Goal: Entertainment & Leisure: Browse casually

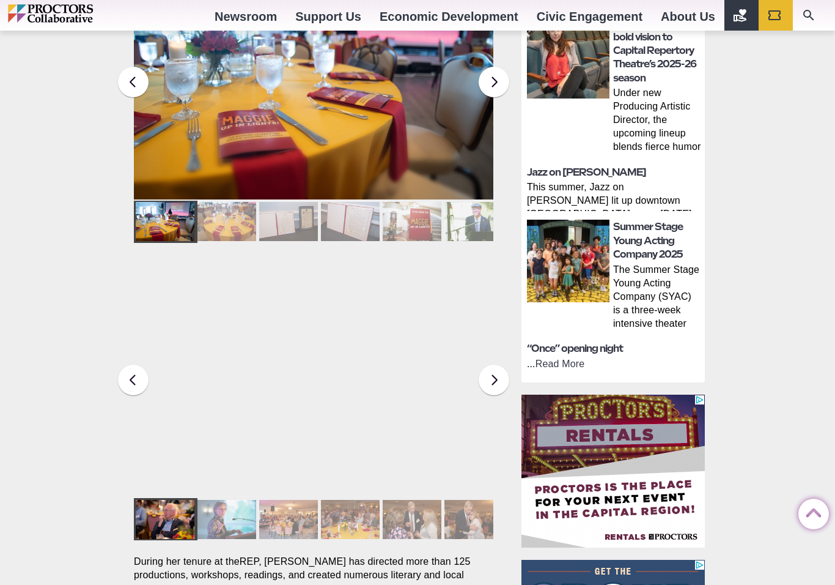
scroll to position [600, 0]
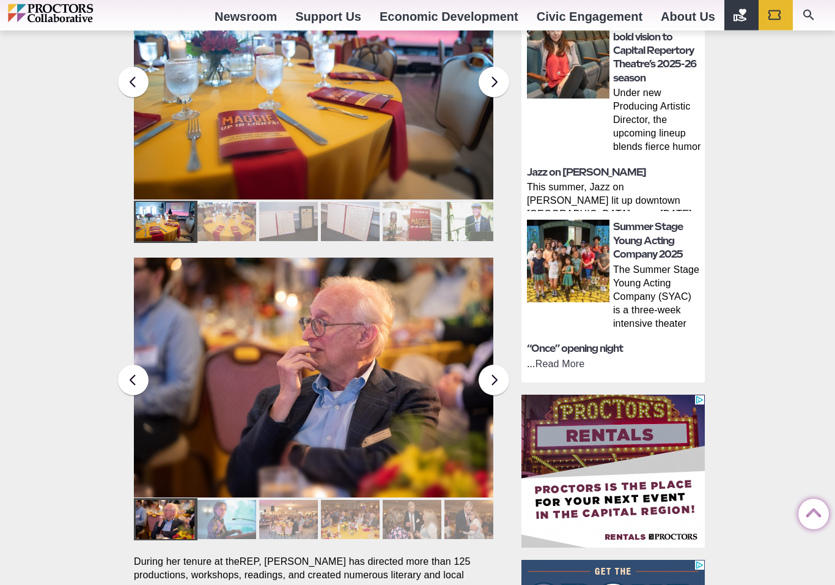
click at [221, 500] on div at bounding box center [227, 519] width 59 height 39
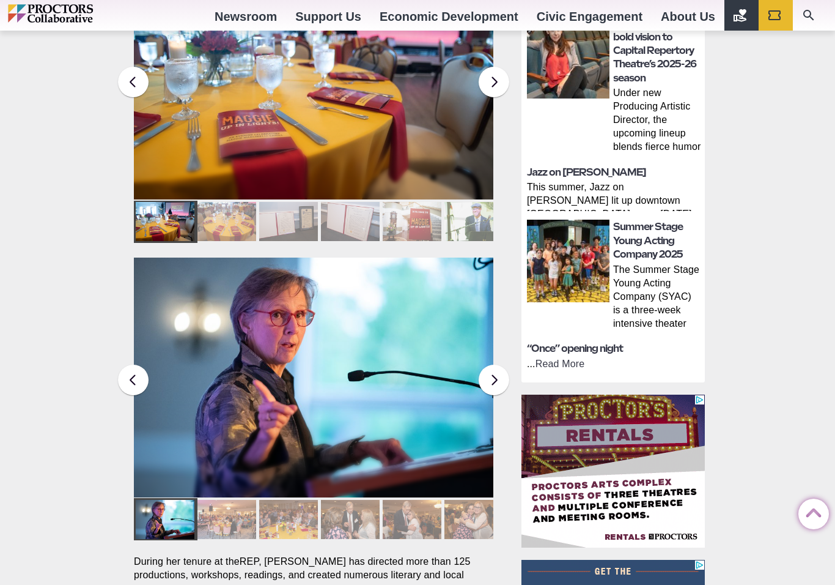
click at [226, 500] on div at bounding box center [227, 519] width 59 height 39
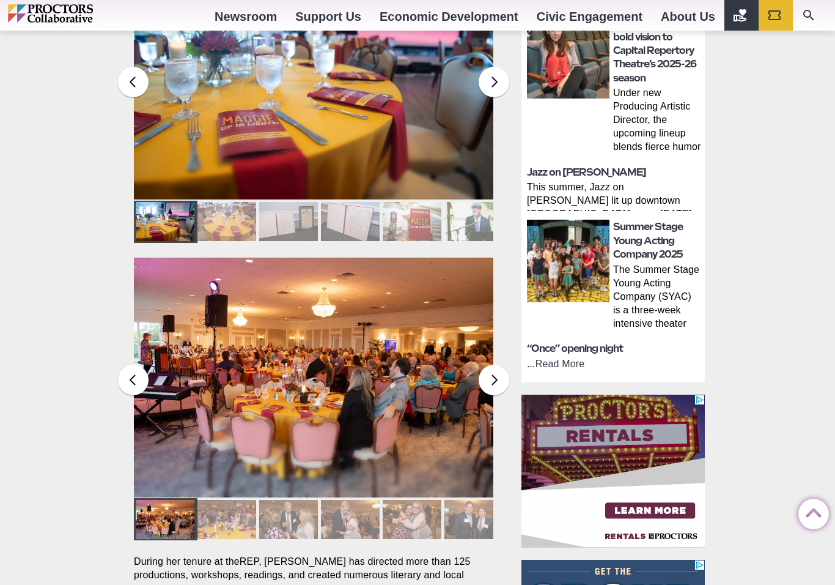
click at [228, 500] on div at bounding box center [227, 519] width 59 height 39
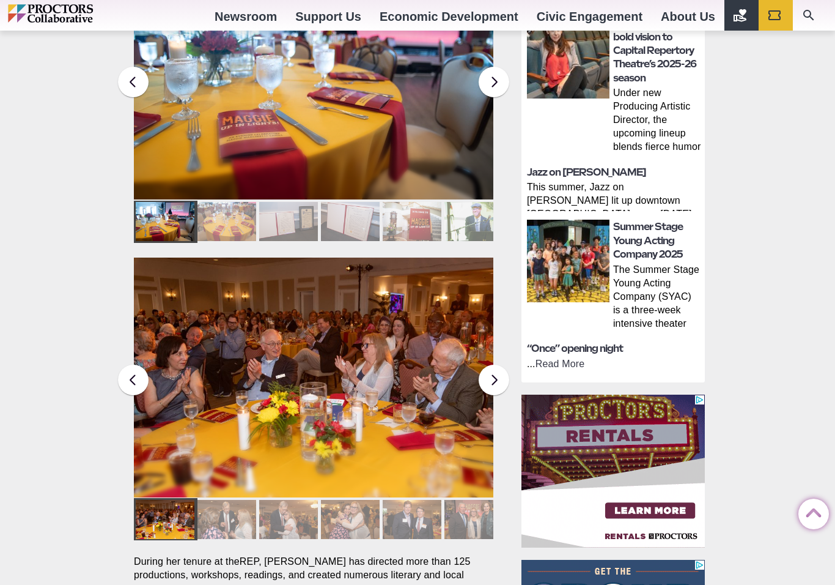
click at [230, 500] on div at bounding box center [227, 519] width 59 height 39
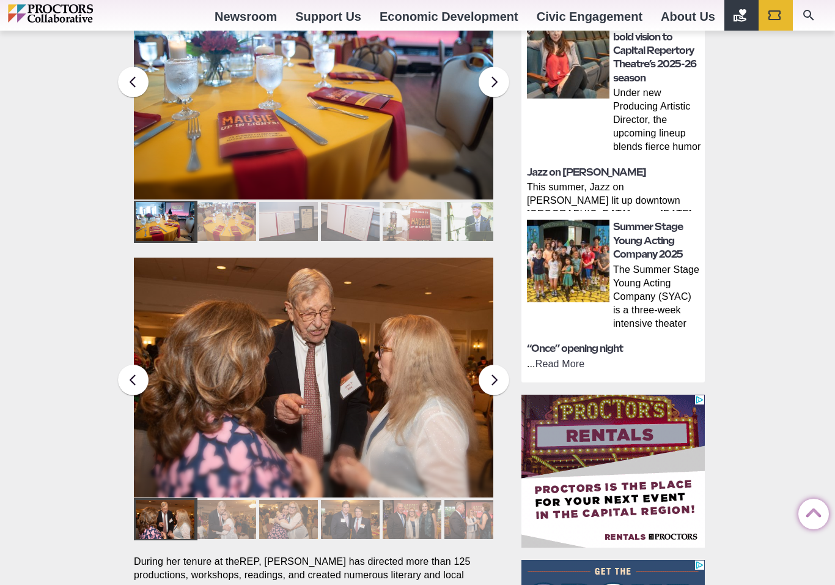
click at [234, 500] on div at bounding box center [227, 519] width 59 height 39
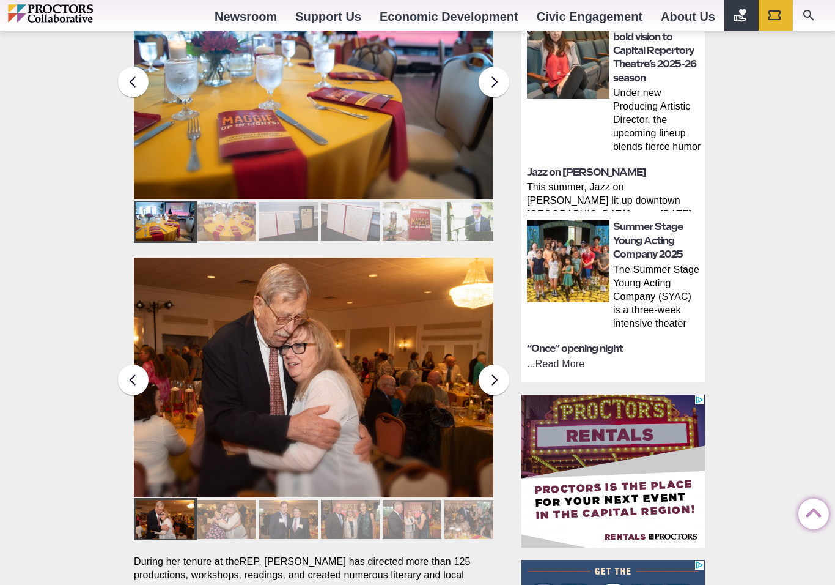
click at [229, 503] on div at bounding box center [227, 519] width 59 height 39
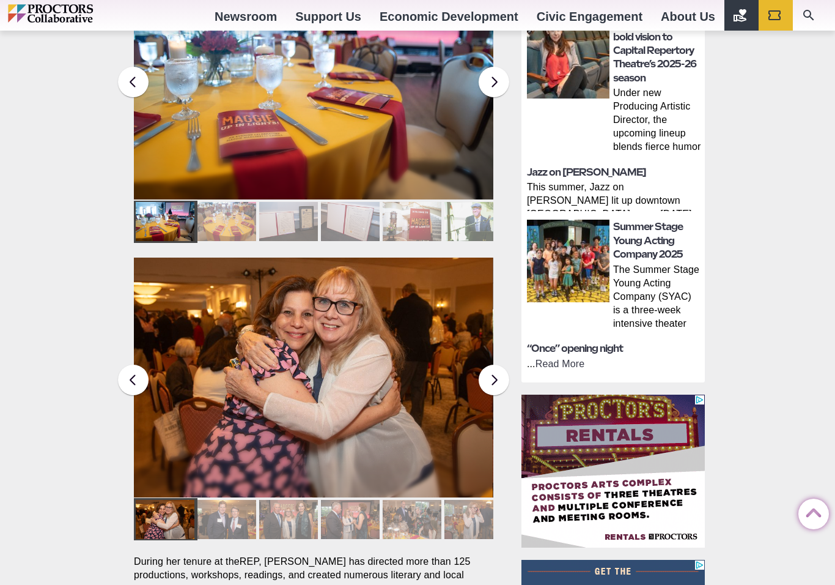
click at [231, 503] on div at bounding box center [227, 519] width 59 height 39
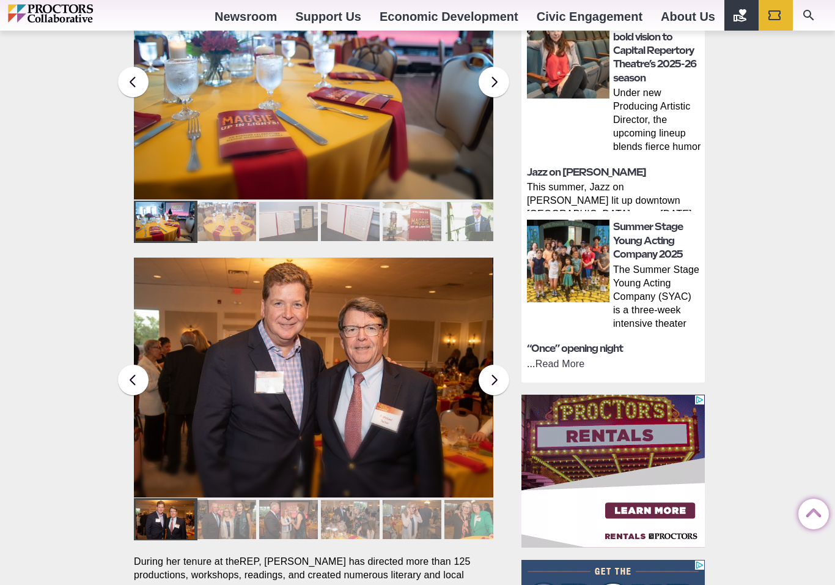
click at [230, 501] on div at bounding box center [227, 519] width 59 height 39
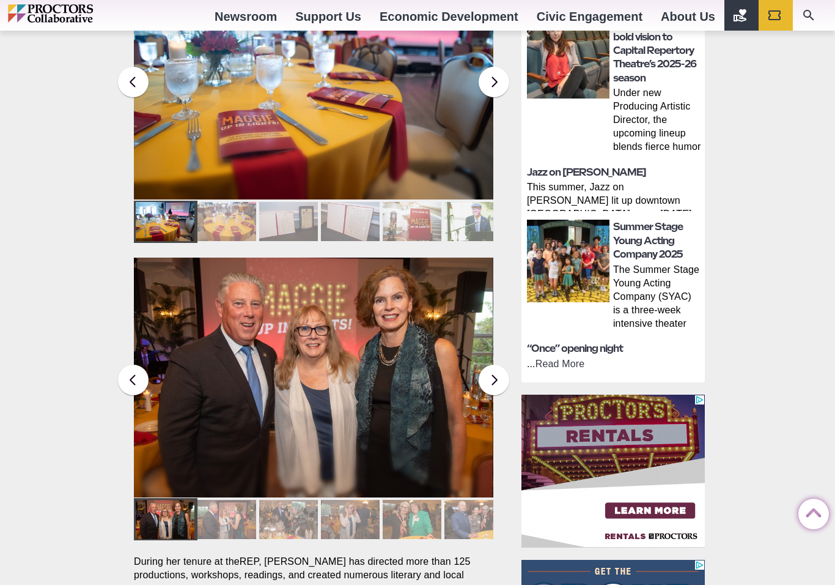
click at [232, 503] on div at bounding box center [227, 519] width 59 height 39
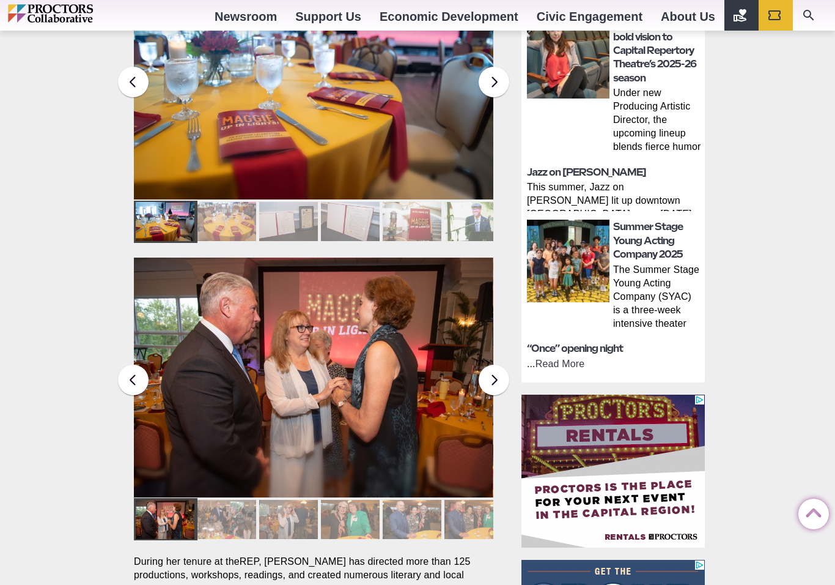
click at [229, 500] on div at bounding box center [227, 519] width 59 height 39
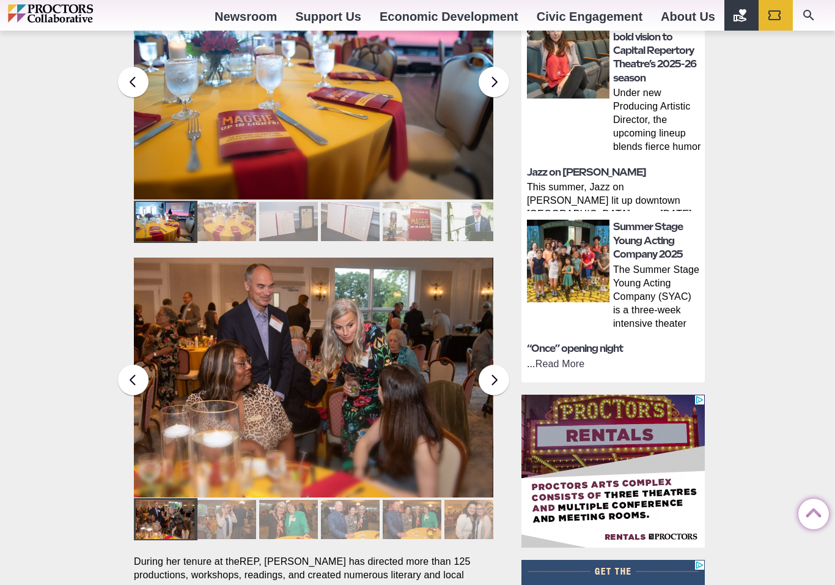
click at [226, 503] on div at bounding box center [227, 519] width 59 height 39
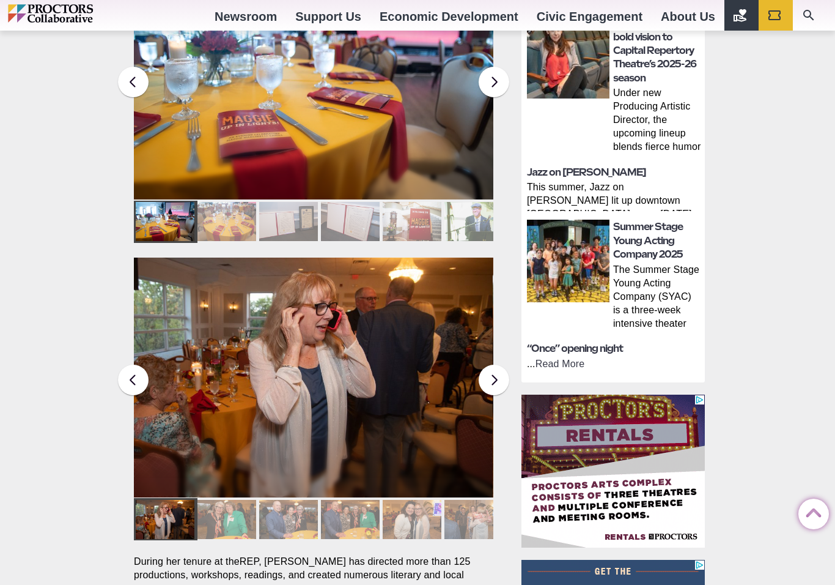
click at [228, 500] on div at bounding box center [227, 519] width 59 height 39
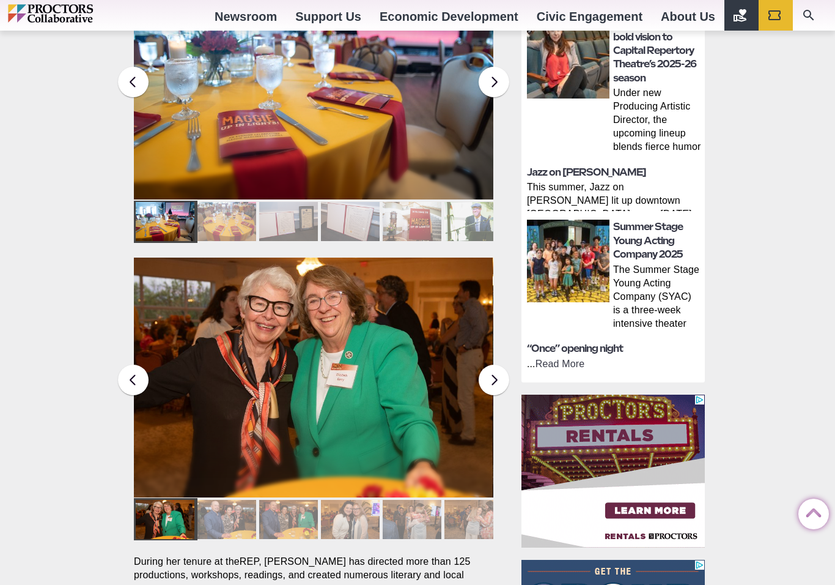
click at [224, 500] on div at bounding box center [227, 519] width 59 height 39
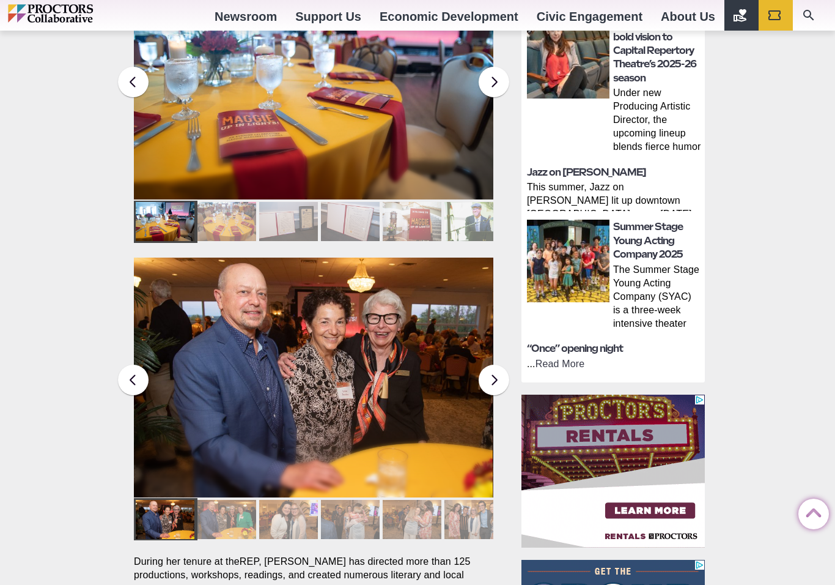
click at [231, 500] on div at bounding box center [227, 519] width 59 height 39
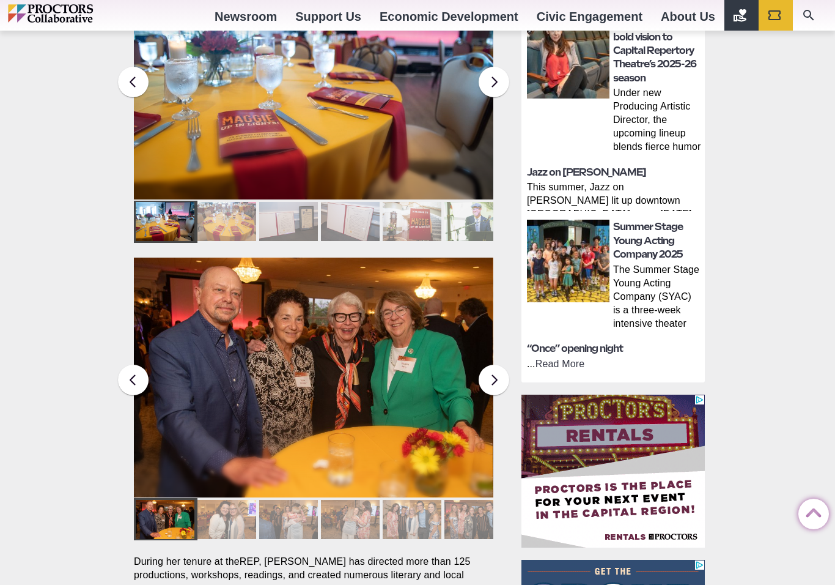
click at [230, 500] on div at bounding box center [227, 519] width 59 height 39
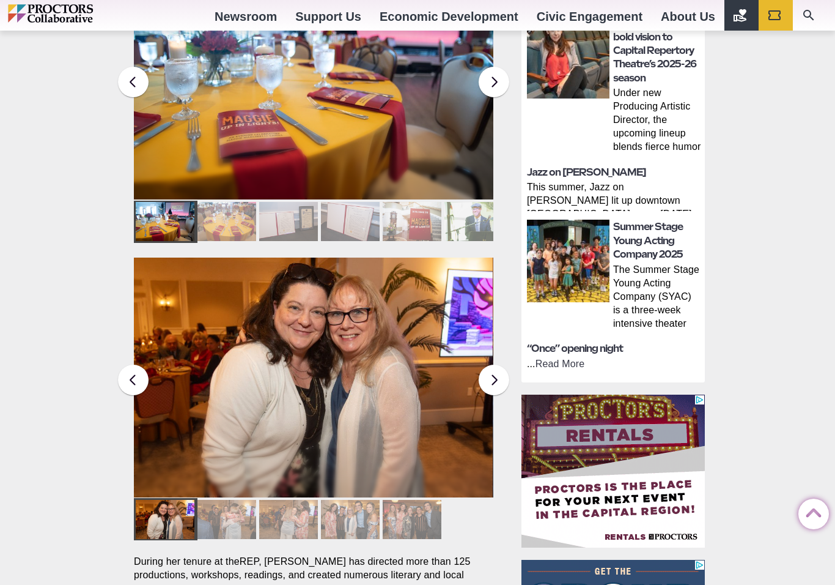
click at [228, 500] on div at bounding box center [227, 519] width 59 height 39
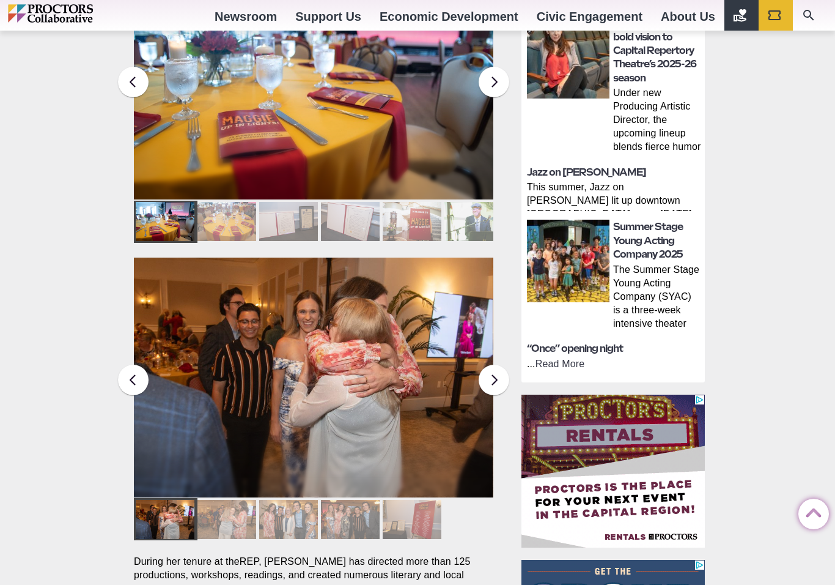
click at [230, 500] on div at bounding box center [227, 519] width 59 height 39
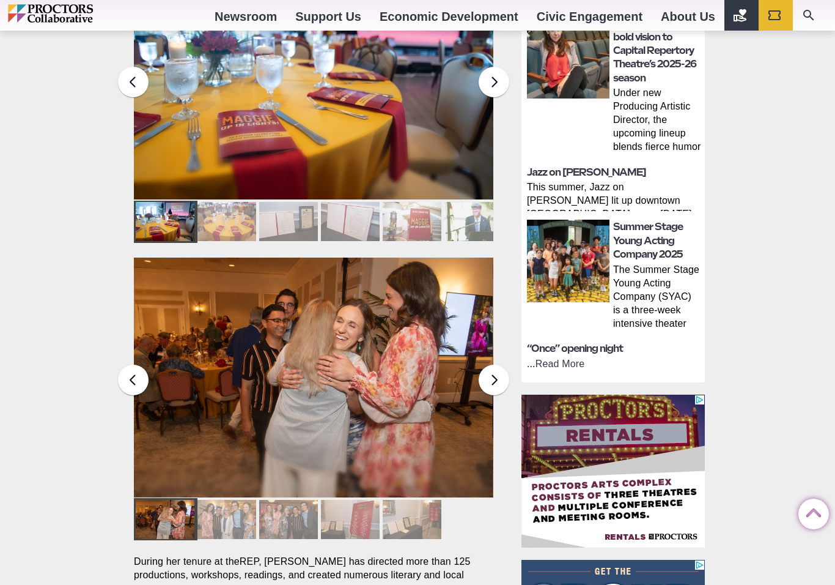
click at [228, 500] on div at bounding box center [227, 519] width 59 height 39
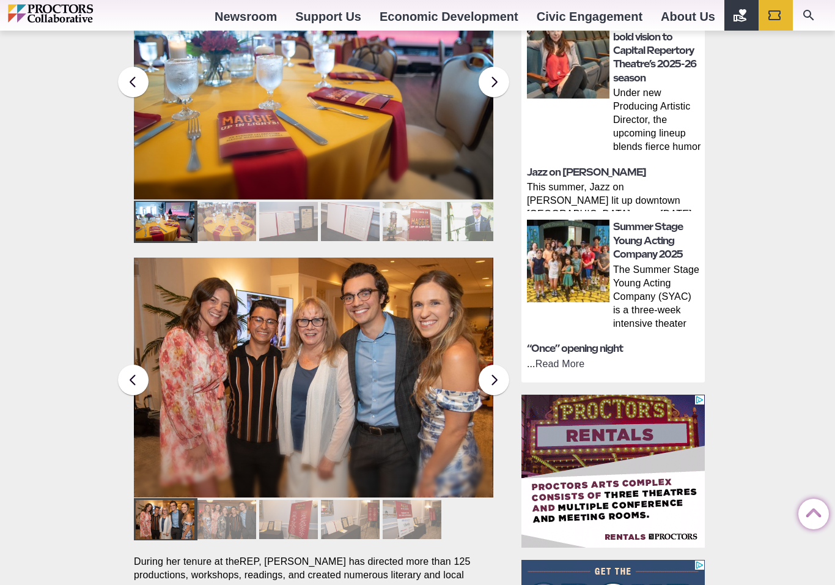
click at [229, 501] on div at bounding box center [227, 519] width 59 height 39
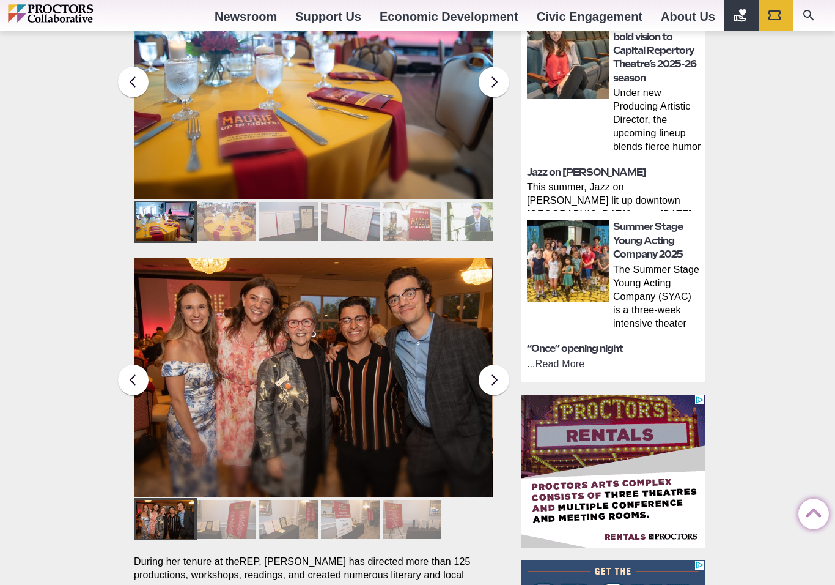
click at [227, 501] on div at bounding box center [227, 519] width 59 height 39
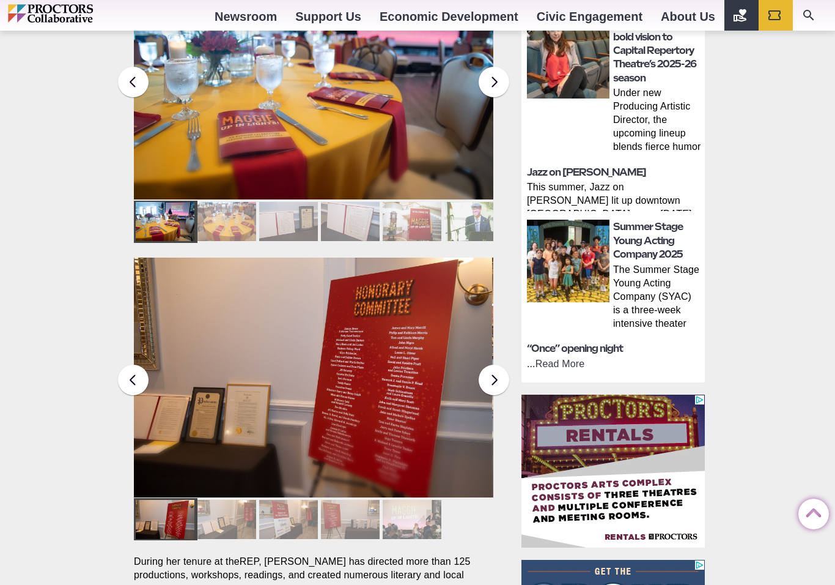
click at [227, 500] on div at bounding box center [227, 519] width 59 height 39
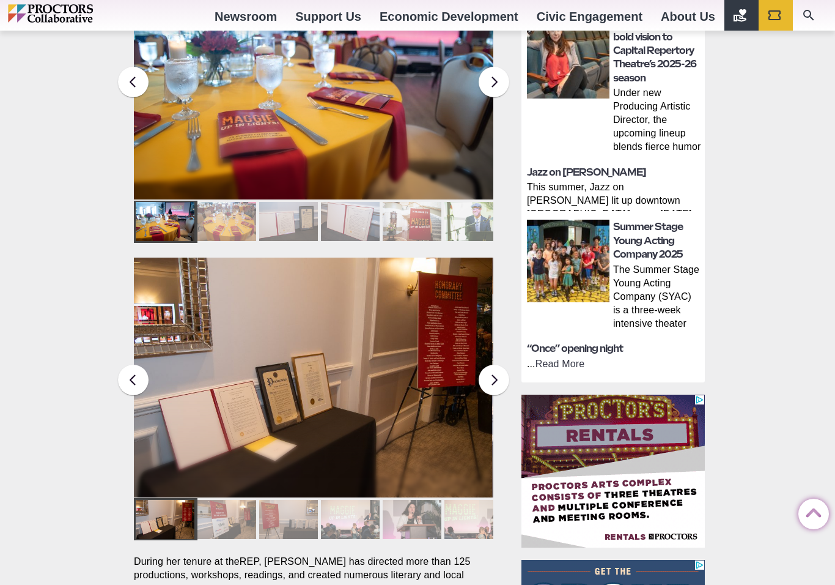
click at [224, 500] on div at bounding box center [227, 519] width 59 height 39
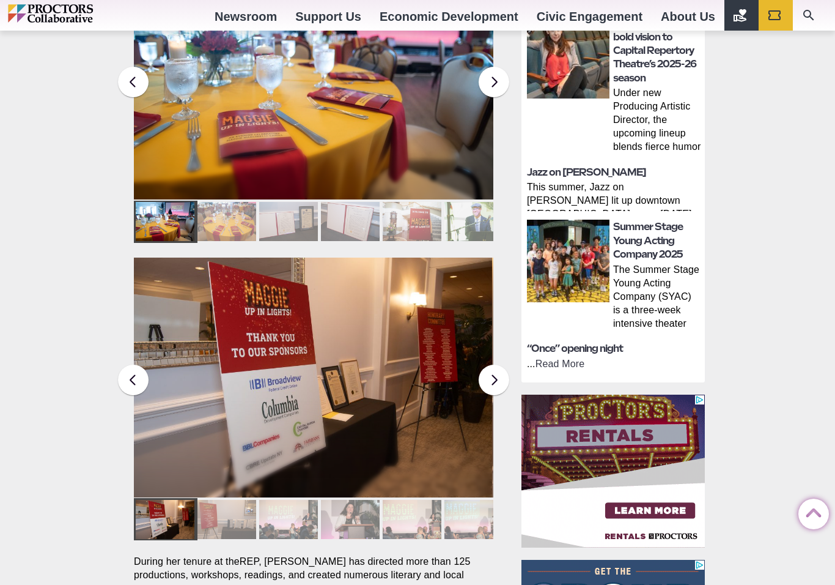
click at [218, 500] on div at bounding box center [227, 519] width 59 height 39
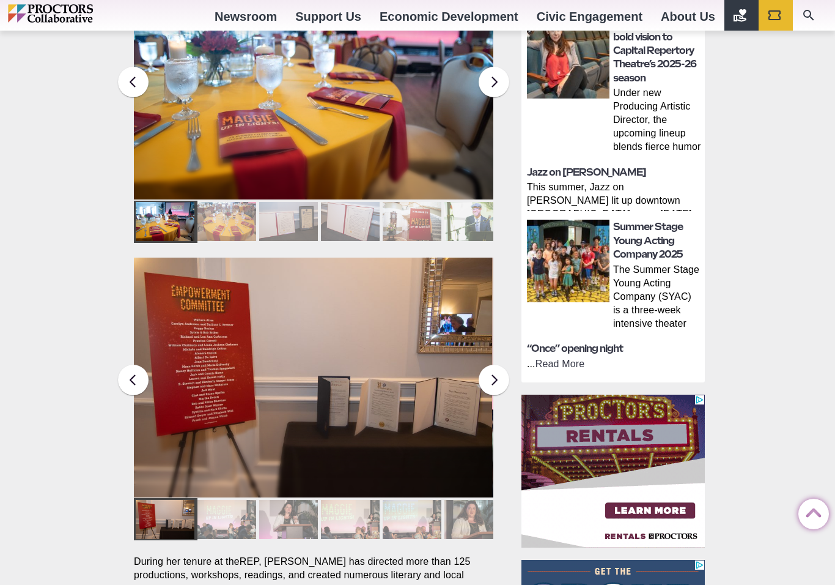
click at [224, 500] on div at bounding box center [227, 519] width 59 height 39
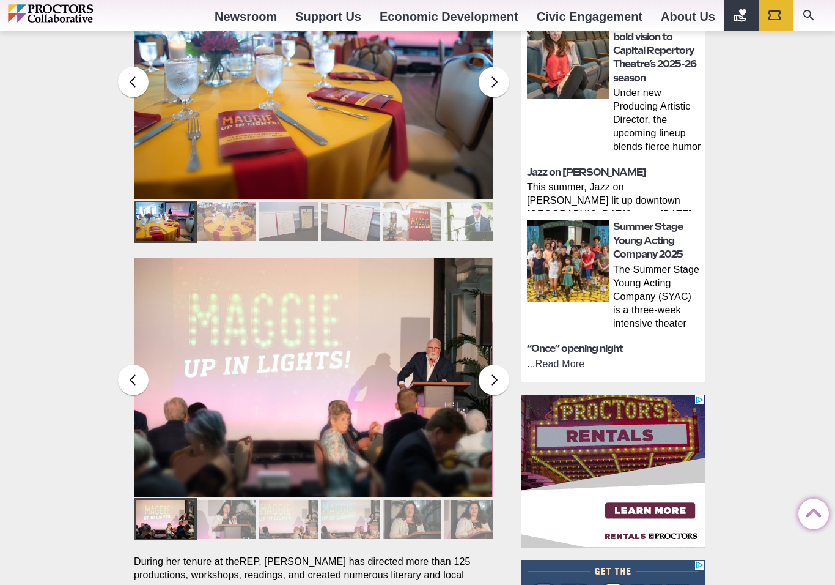
click at [224, 500] on div at bounding box center [227, 519] width 59 height 39
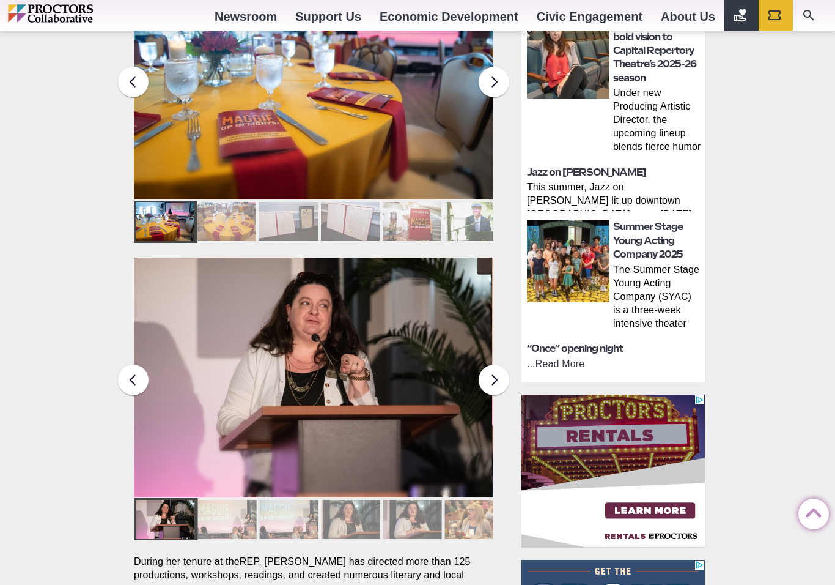
click at [194, 500] on div at bounding box center [165, 519] width 59 height 39
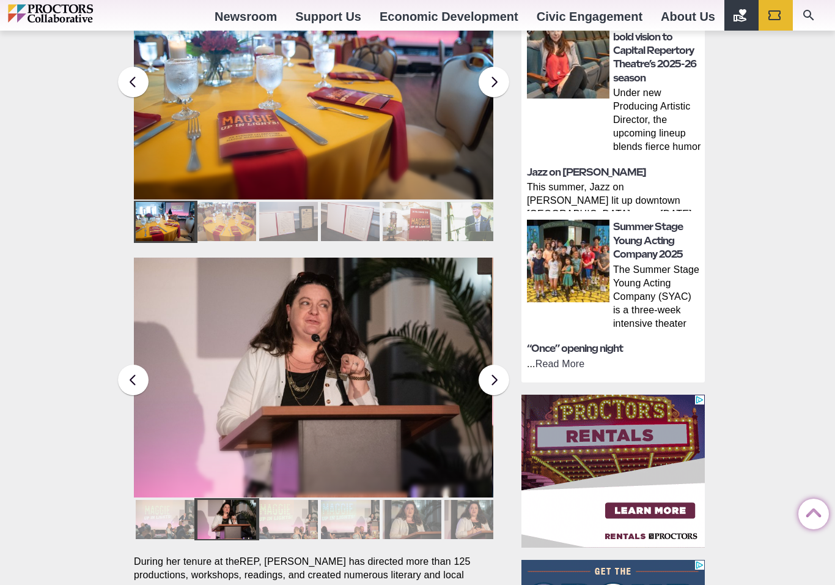
click at [277, 500] on div at bounding box center [288, 519] width 59 height 39
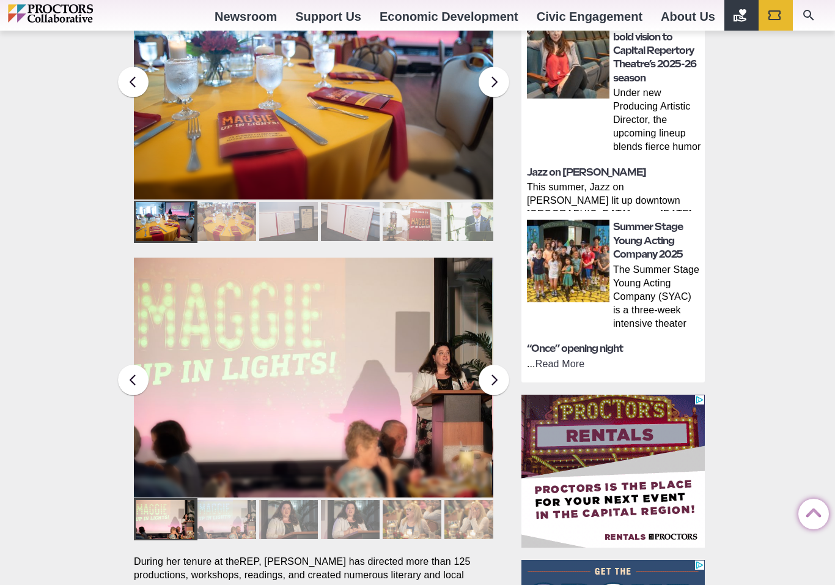
click at [230, 500] on div at bounding box center [227, 519] width 59 height 39
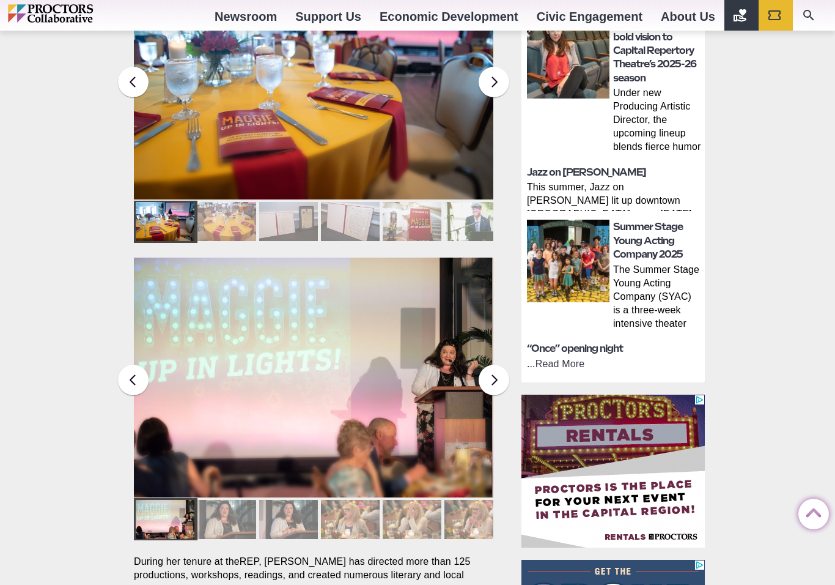
click at [253, 500] on div at bounding box center [227, 519] width 59 height 39
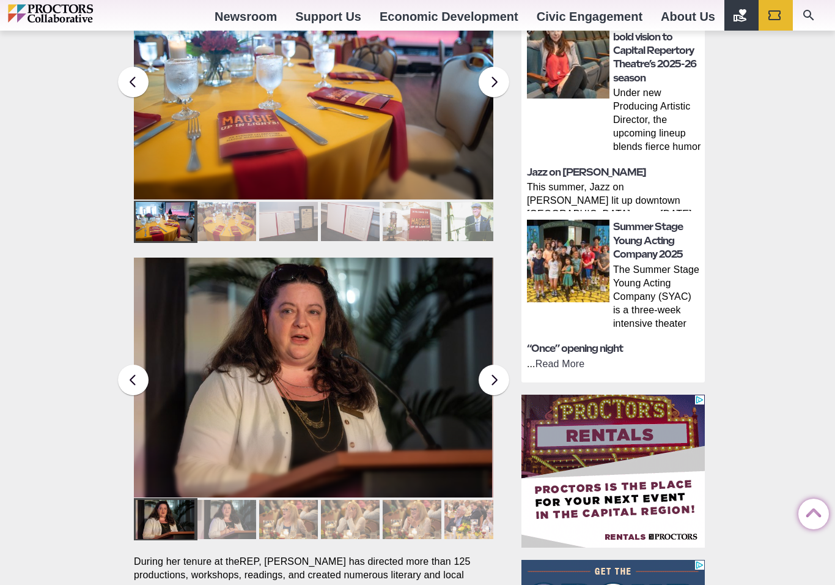
click at [236, 500] on div at bounding box center [227, 519] width 59 height 39
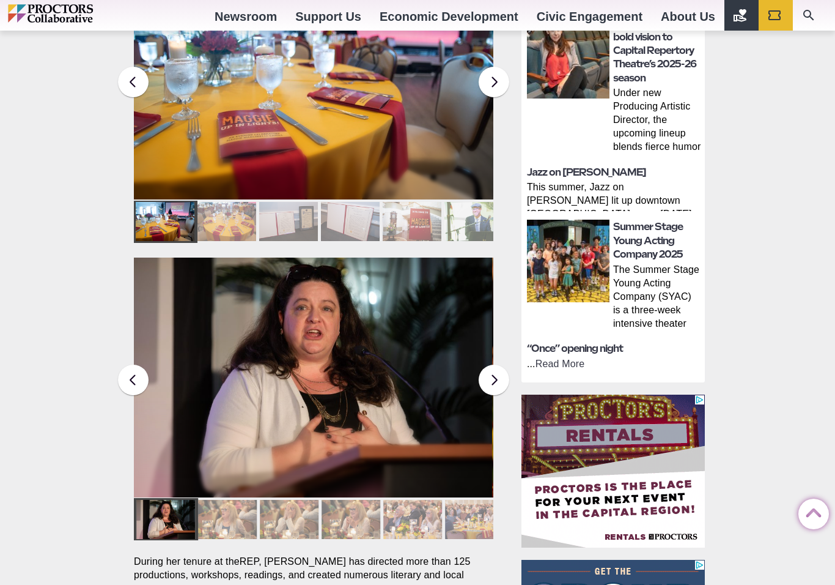
click at [239, 500] on div at bounding box center [227, 519] width 59 height 39
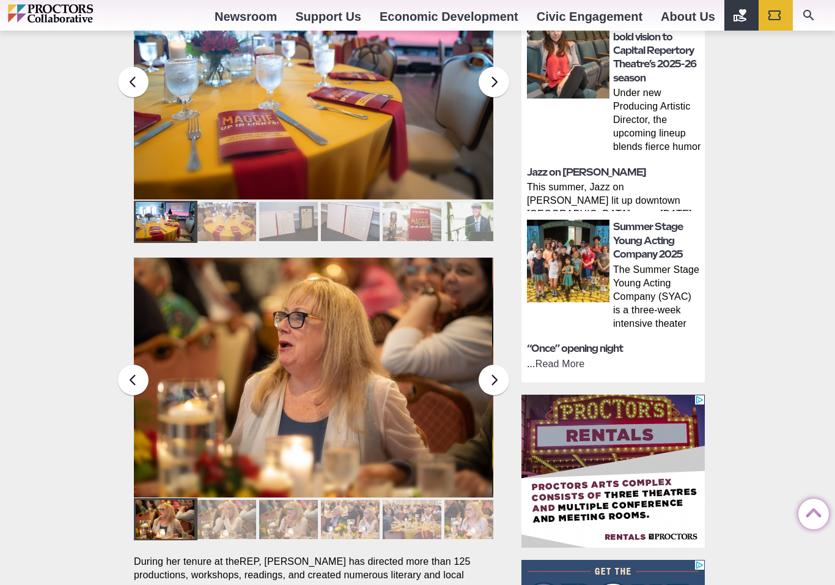
click at [226, 501] on div at bounding box center [227, 519] width 59 height 39
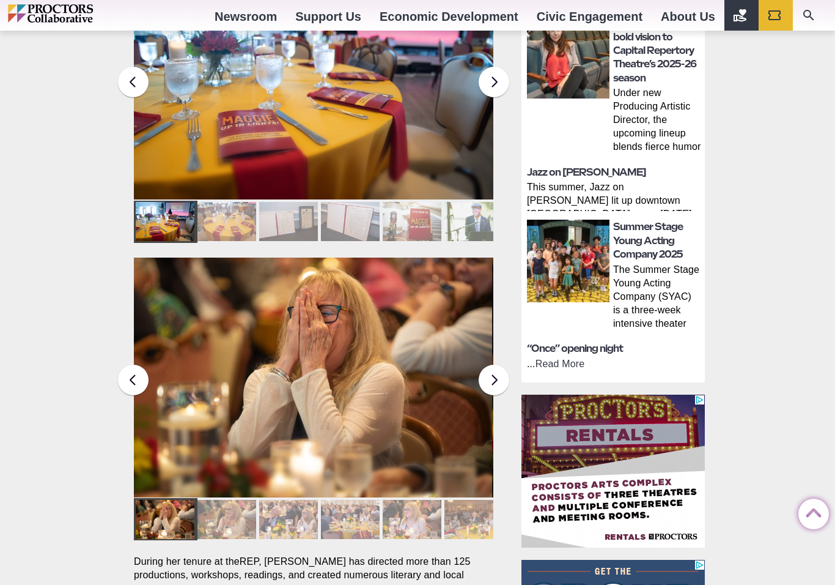
click at [228, 501] on div at bounding box center [227, 519] width 59 height 39
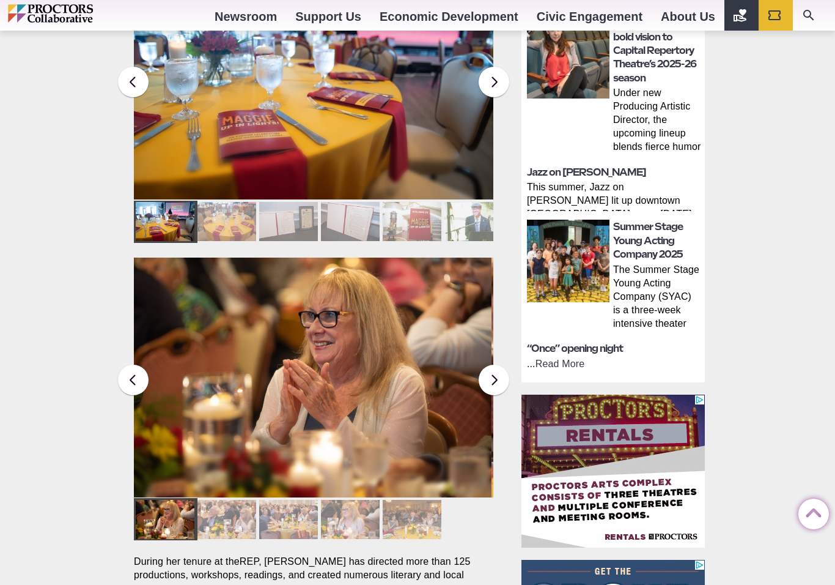
click at [228, 500] on div at bounding box center [227, 519] width 59 height 39
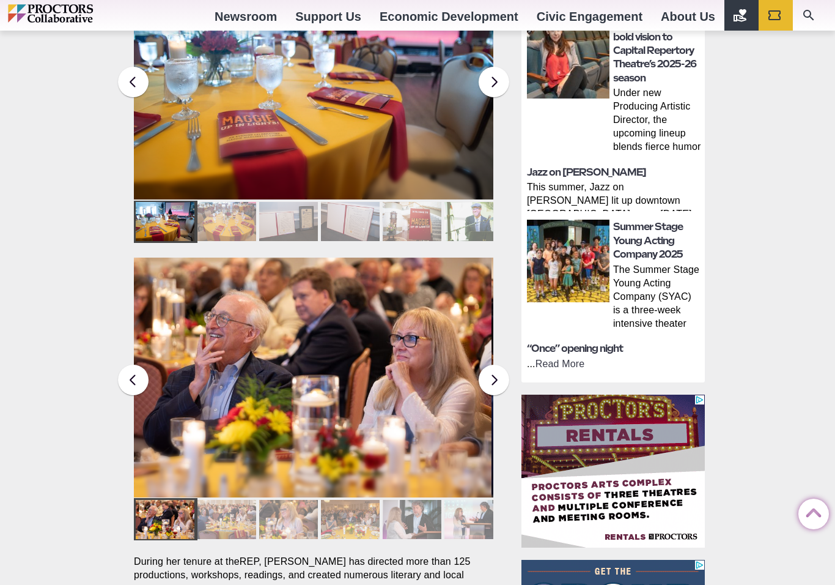
click at [231, 501] on div at bounding box center [227, 519] width 59 height 39
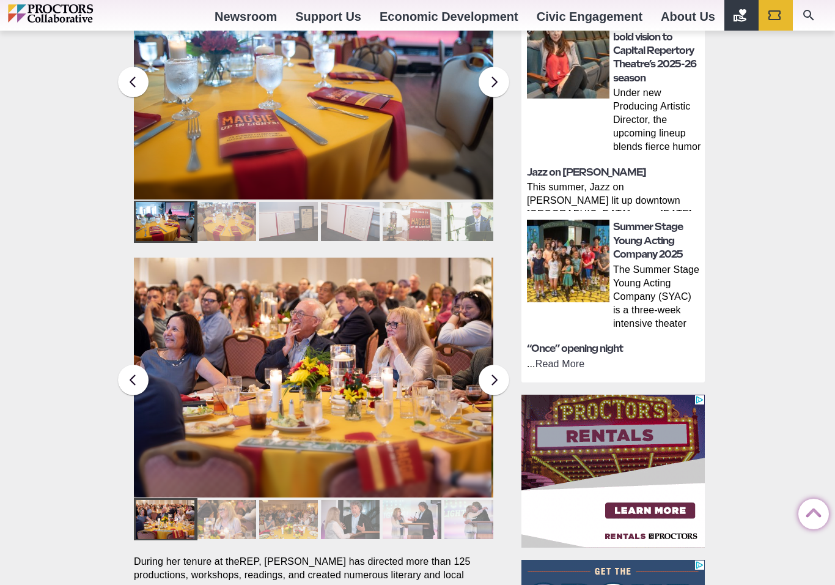
click at [227, 500] on div at bounding box center [227, 519] width 59 height 39
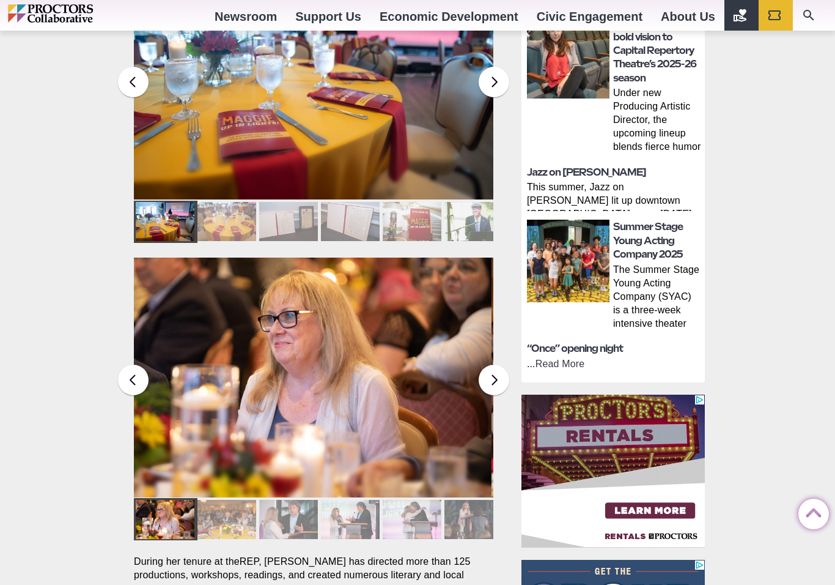
click at [226, 500] on div at bounding box center [227, 519] width 59 height 39
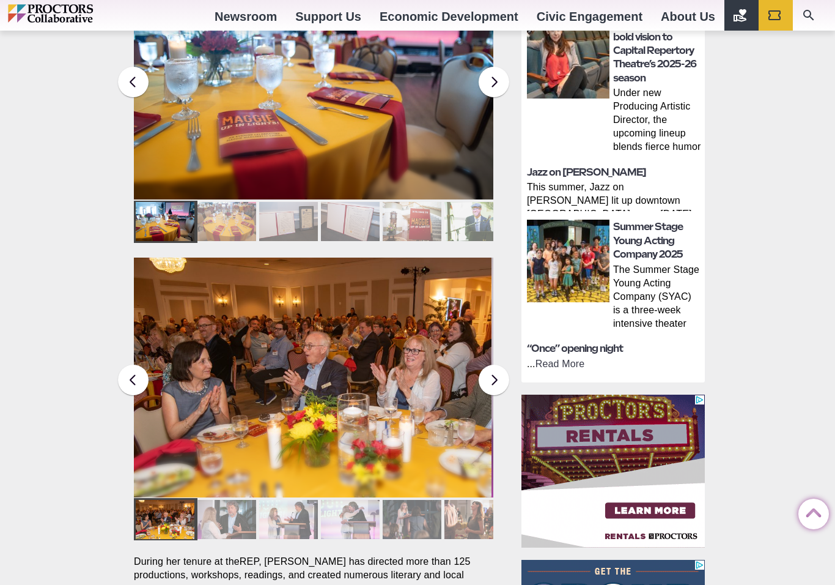
click at [227, 500] on div at bounding box center [227, 519] width 59 height 39
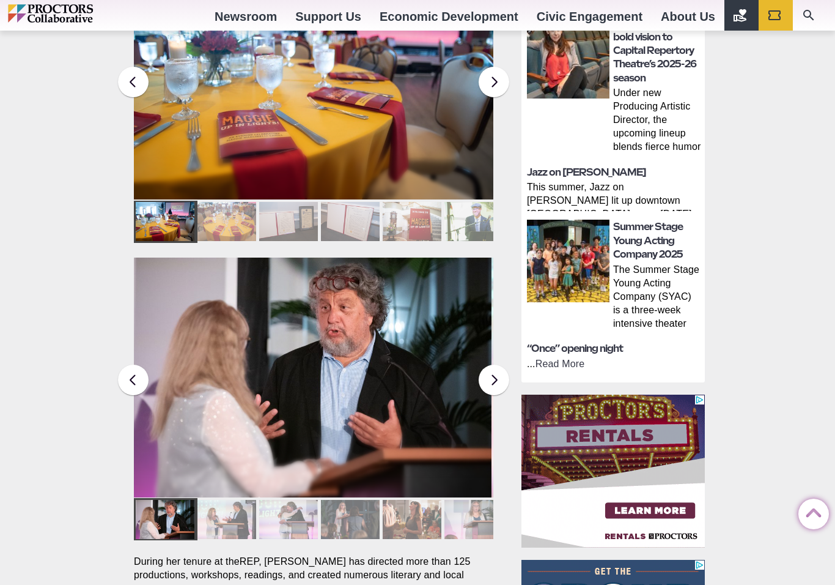
click at [230, 500] on div at bounding box center [227, 519] width 59 height 39
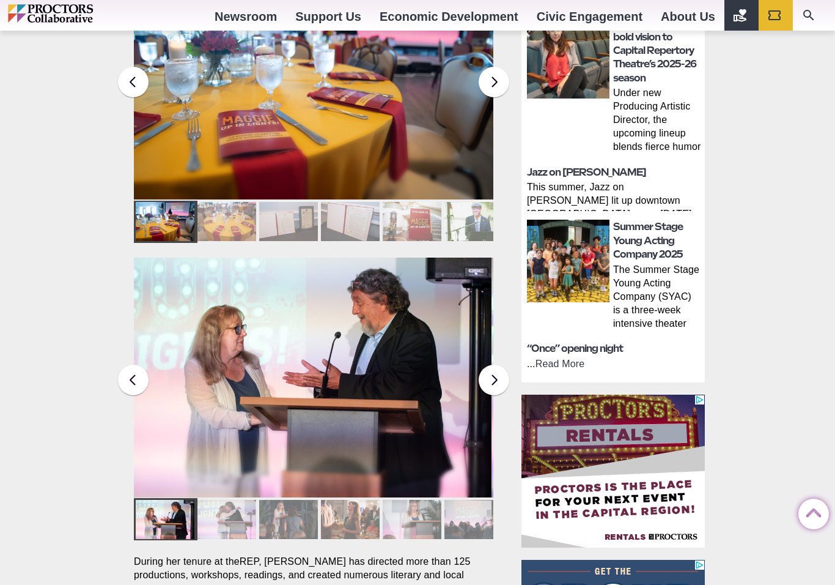
click at [227, 500] on div at bounding box center [227, 519] width 59 height 39
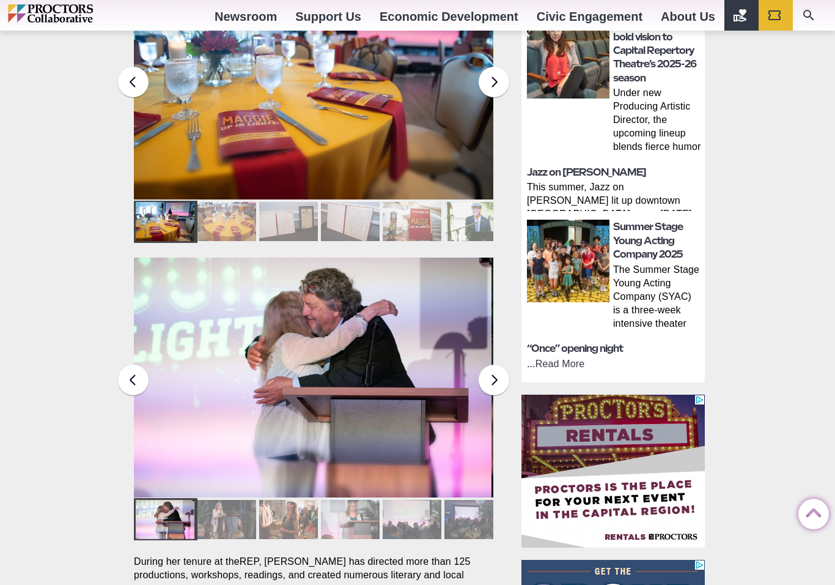
click at [219, 500] on div at bounding box center [227, 519] width 59 height 39
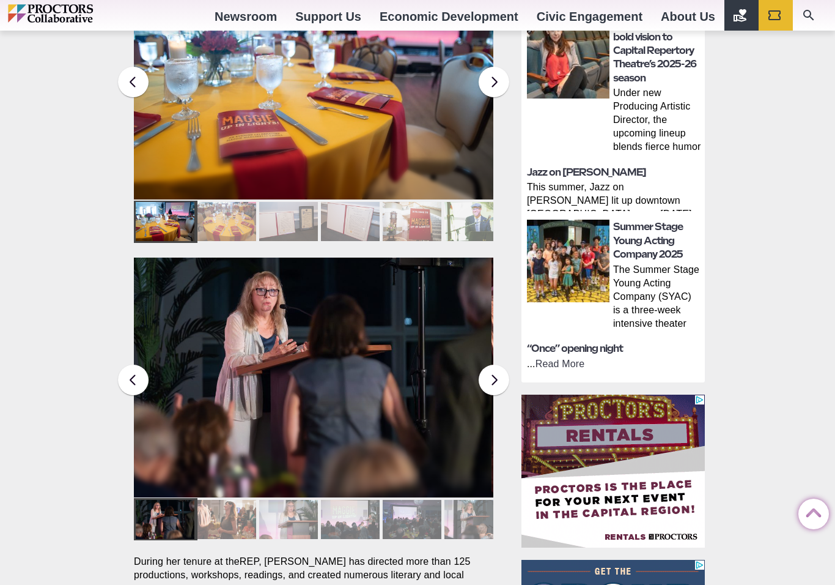
click at [224, 500] on div at bounding box center [227, 519] width 59 height 39
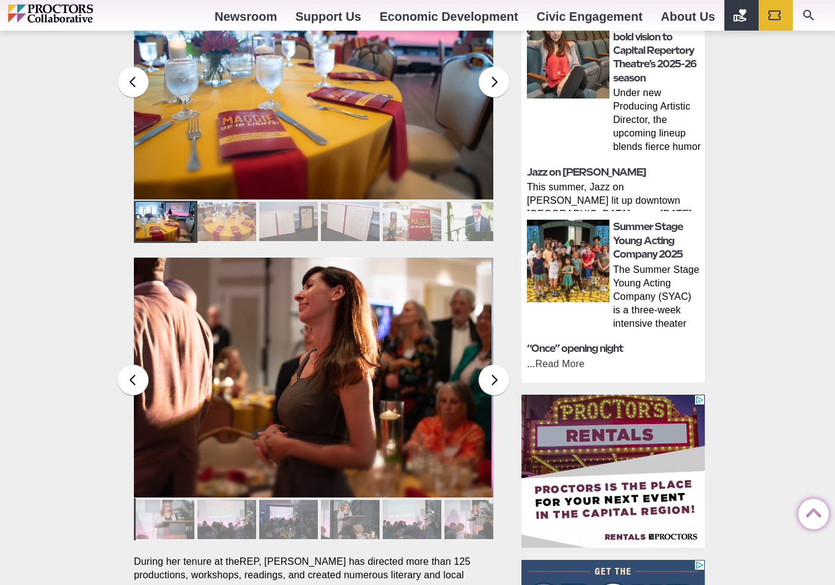
click at [223, 500] on div at bounding box center [227, 519] width 59 height 39
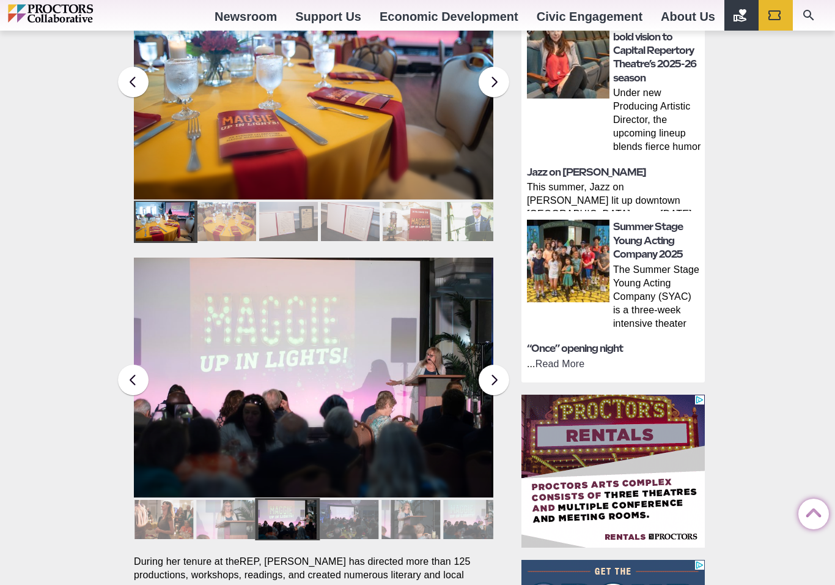
click at [227, 500] on div at bounding box center [225, 519] width 59 height 39
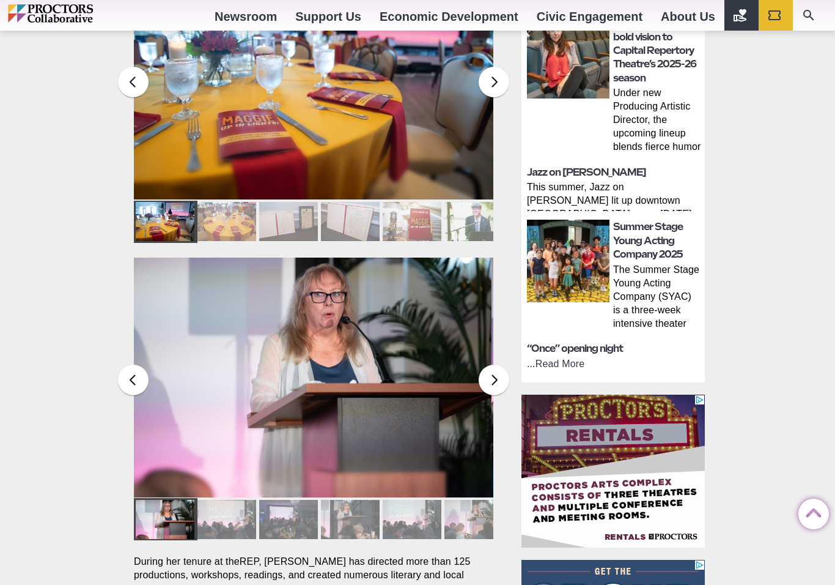
click at [227, 500] on div at bounding box center [227, 519] width 59 height 39
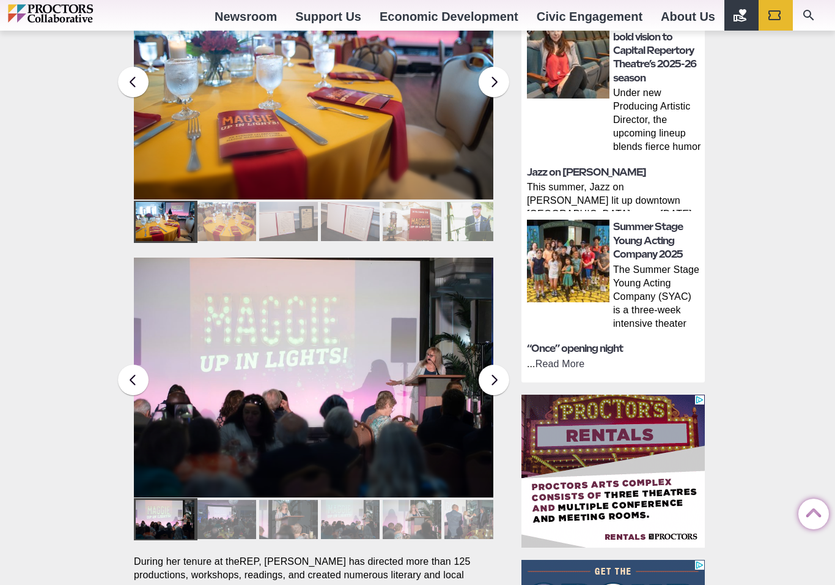
click at [229, 500] on div at bounding box center [227, 519] width 59 height 39
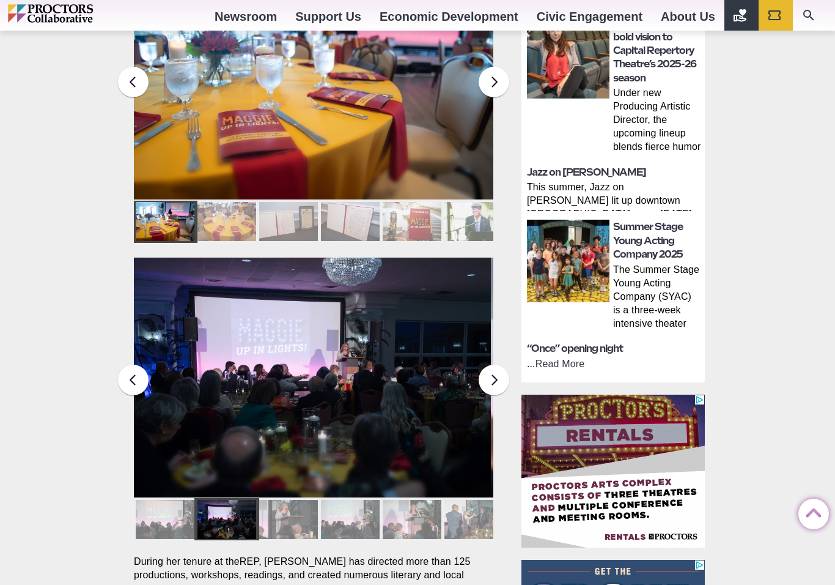
click at [229, 500] on div at bounding box center [227, 519] width 59 height 39
click at [275, 500] on div at bounding box center [288, 519] width 59 height 39
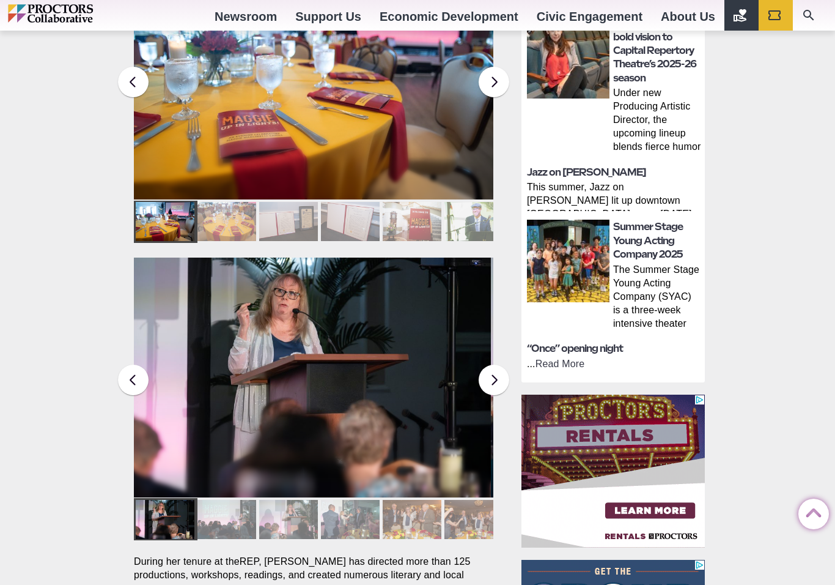
click at [235, 500] on div at bounding box center [227, 519] width 59 height 39
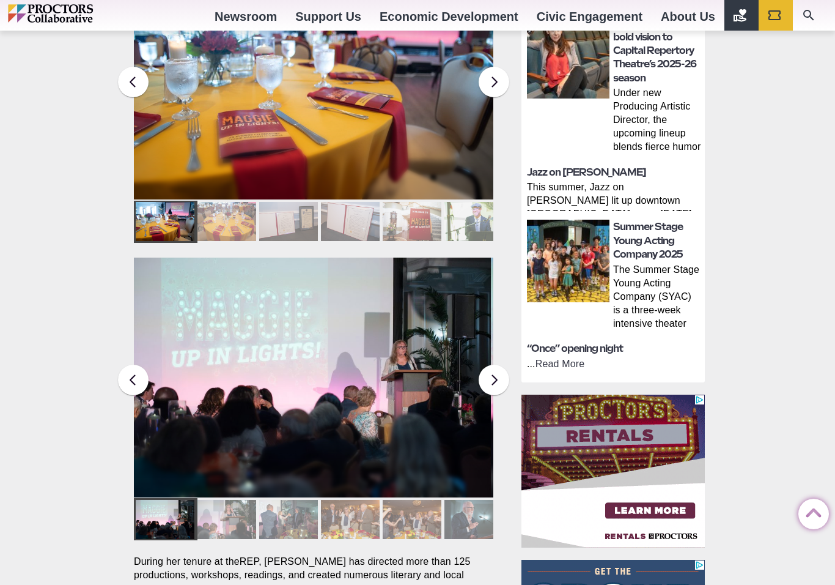
click at [229, 500] on div at bounding box center [227, 519] width 59 height 39
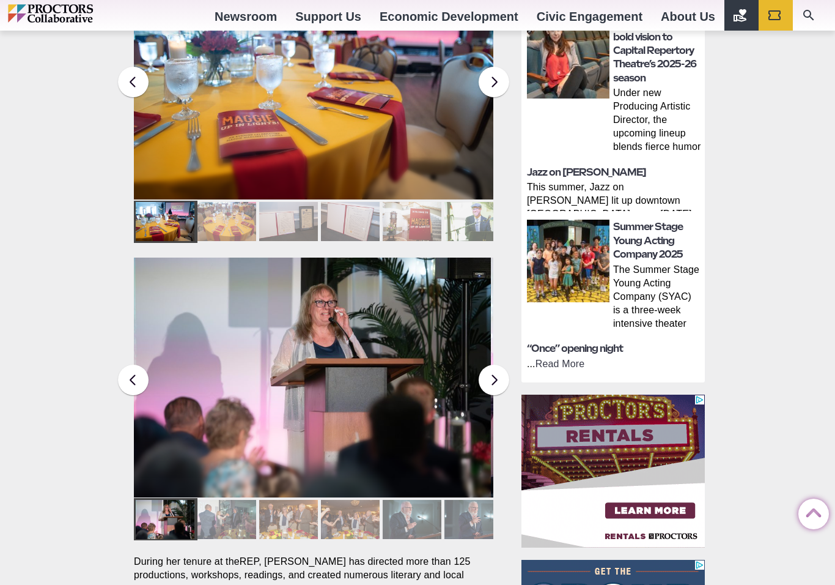
click at [233, 500] on div at bounding box center [227, 519] width 59 height 39
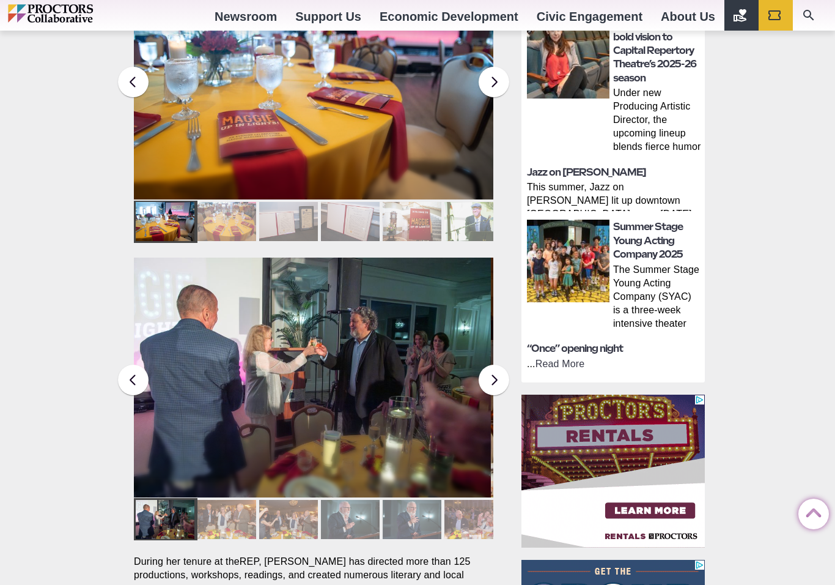
click at [235, 500] on div at bounding box center [227, 519] width 59 height 39
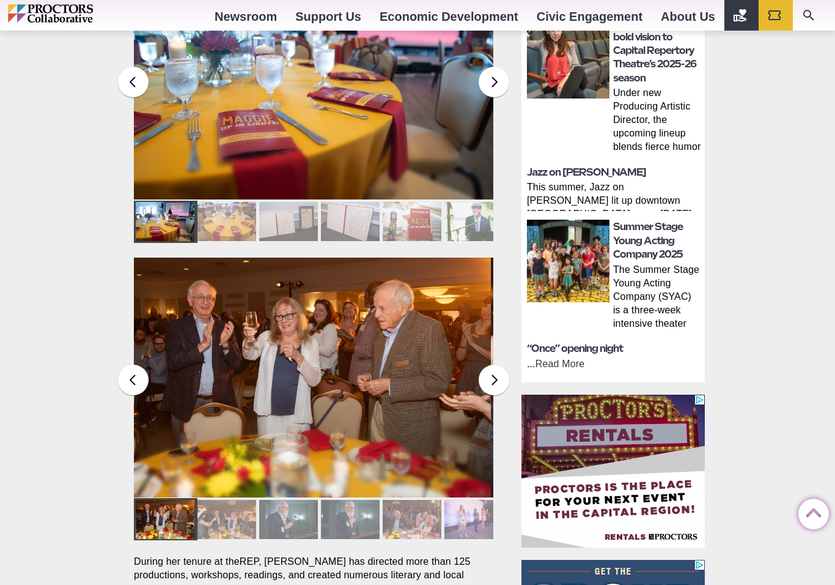
click at [224, 500] on div at bounding box center [227, 519] width 59 height 39
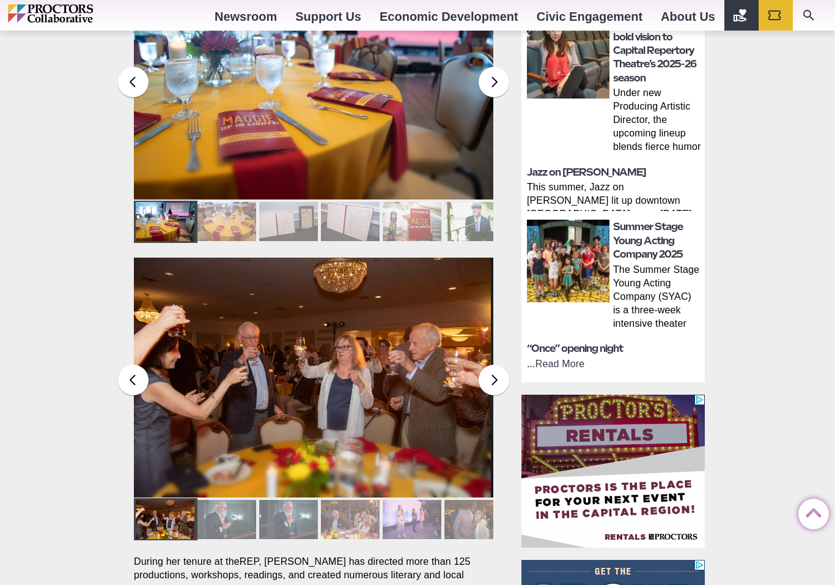
click at [219, 500] on div at bounding box center [227, 519] width 59 height 39
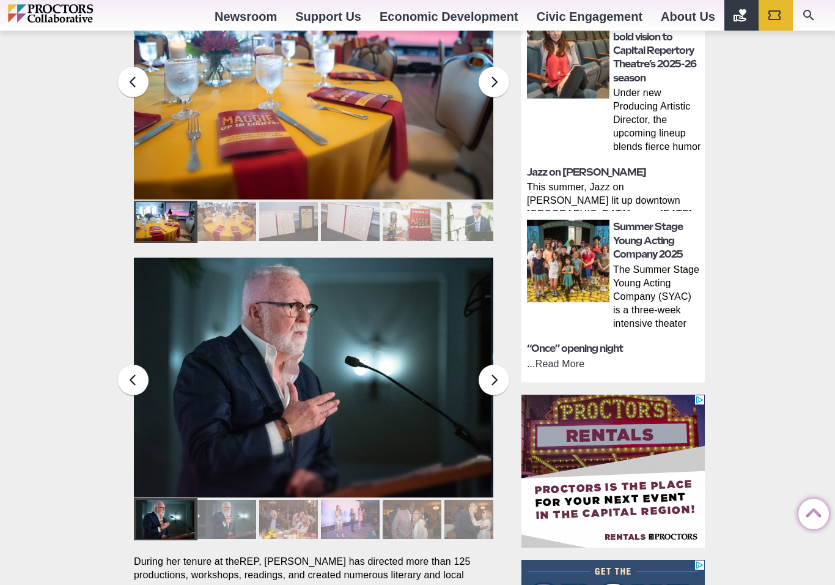
click at [223, 500] on div at bounding box center [227, 519] width 59 height 39
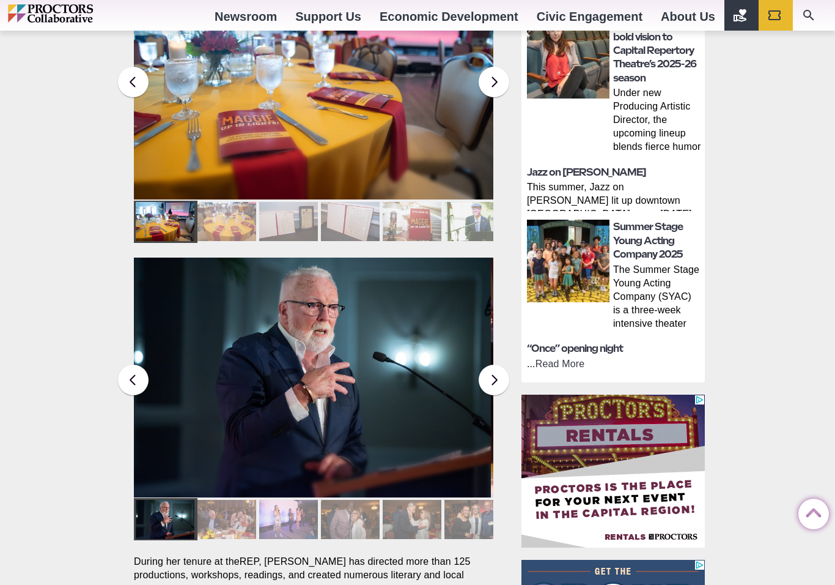
click at [223, 500] on div at bounding box center [227, 519] width 59 height 39
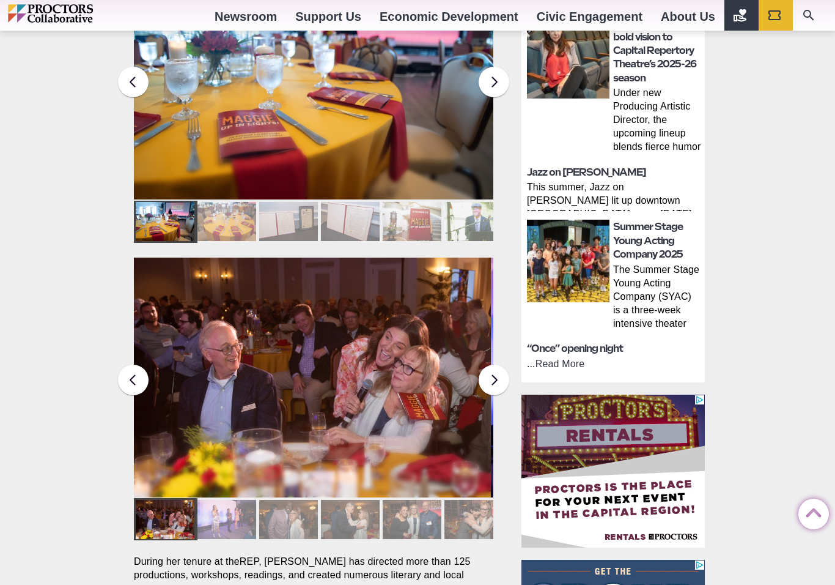
click at [218, 500] on div at bounding box center [227, 519] width 59 height 39
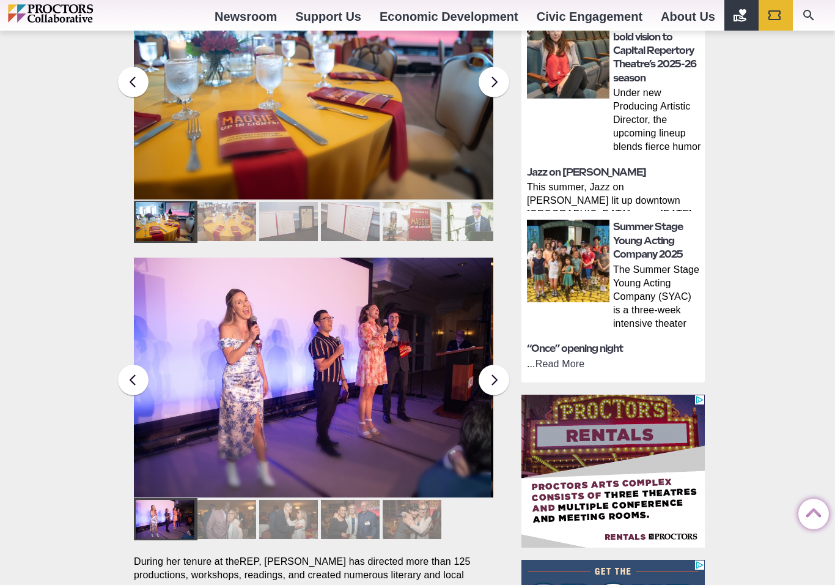
click at [221, 500] on div at bounding box center [227, 519] width 59 height 39
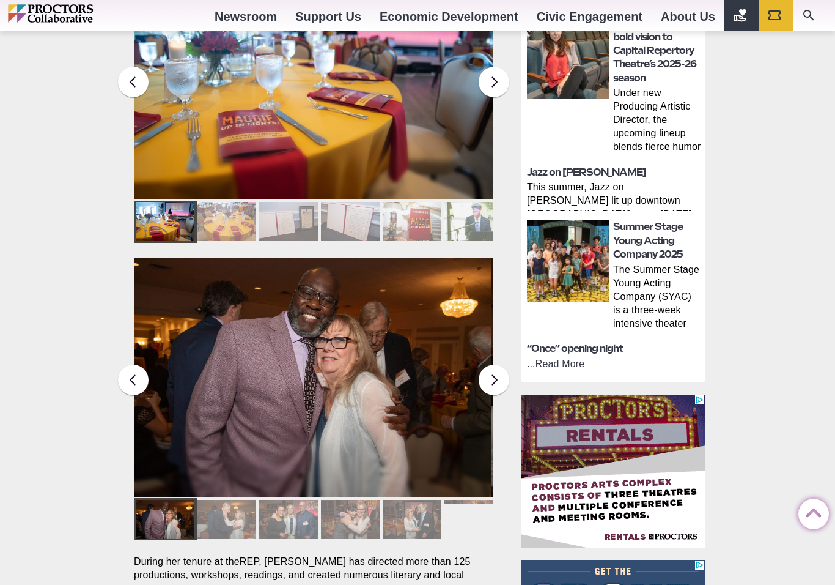
click at [232, 500] on div at bounding box center [227, 519] width 59 height 39
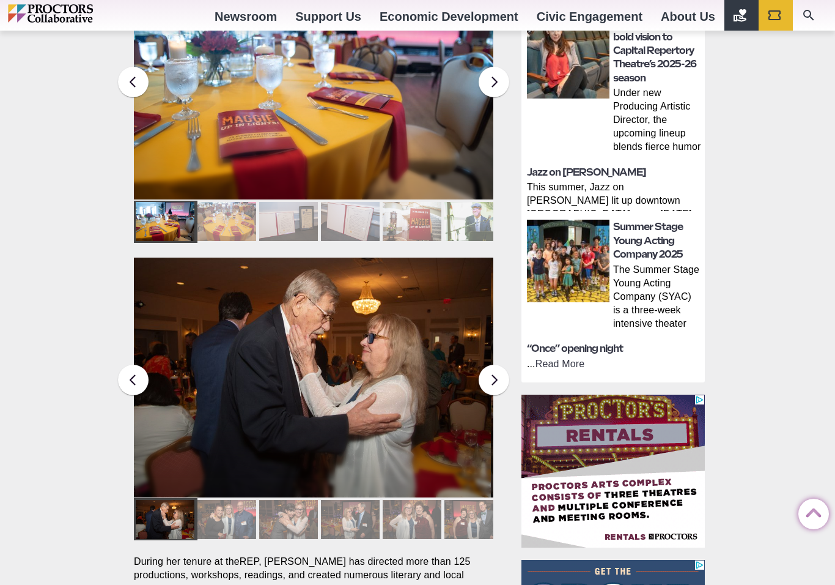
click at [233, 503] on div at bounding box center [227, 519] width 59 height 39
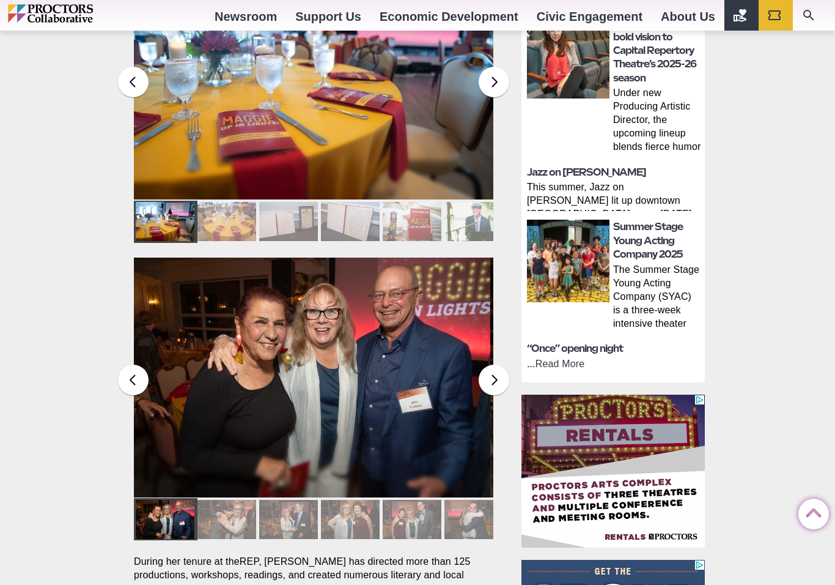
click at [231, 500] on div at bounding box center [227, 519] width 59 height 39
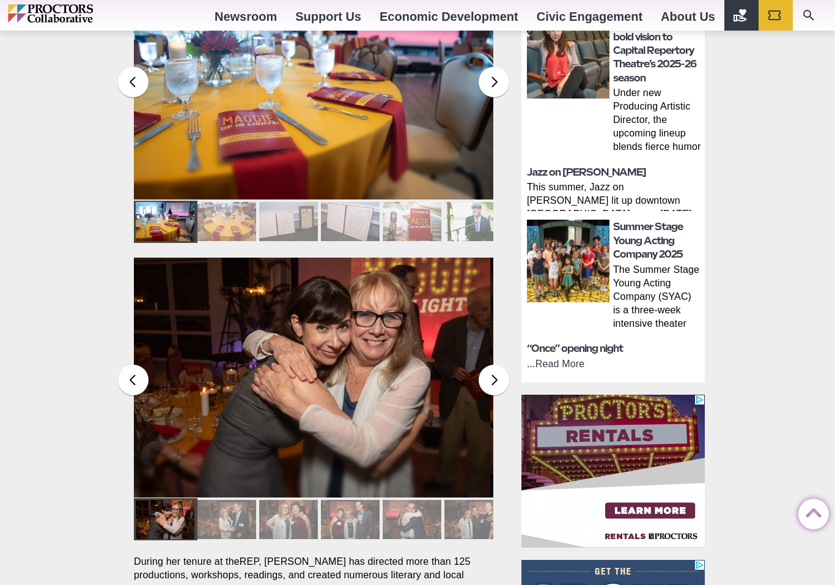
click at [232, 500] on div at bounding box center [227, 519] width 59 height 39
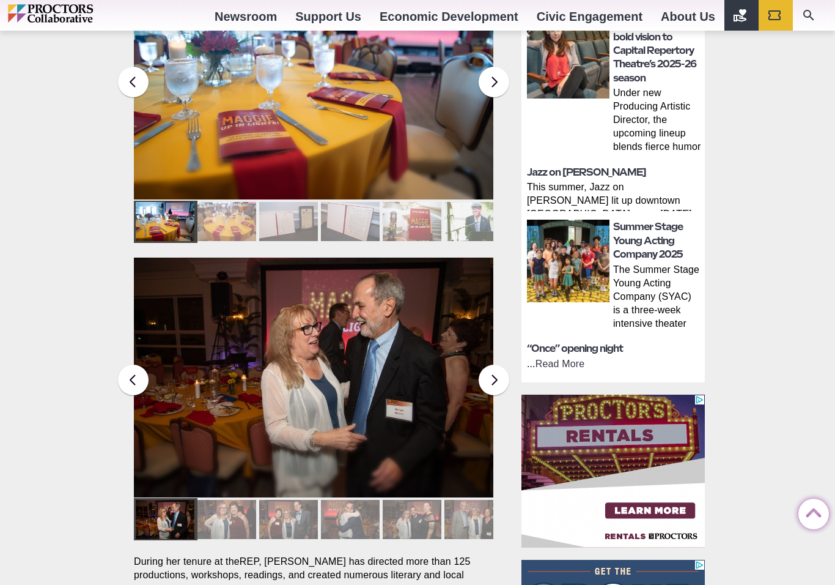
click at [226, 501] on div at bounding box center [227, 519] width 59 height 39
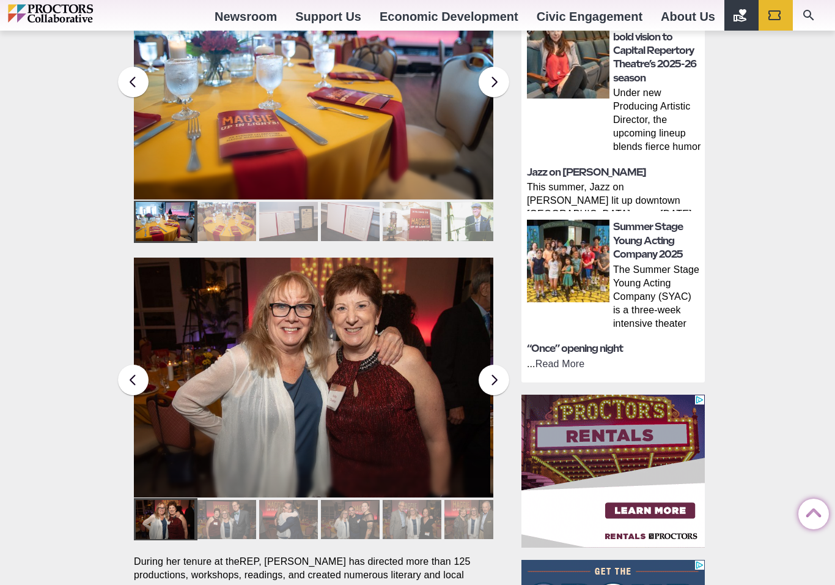
click at [226, 500] on div at bounding box center [227, 519] width 59 height 39
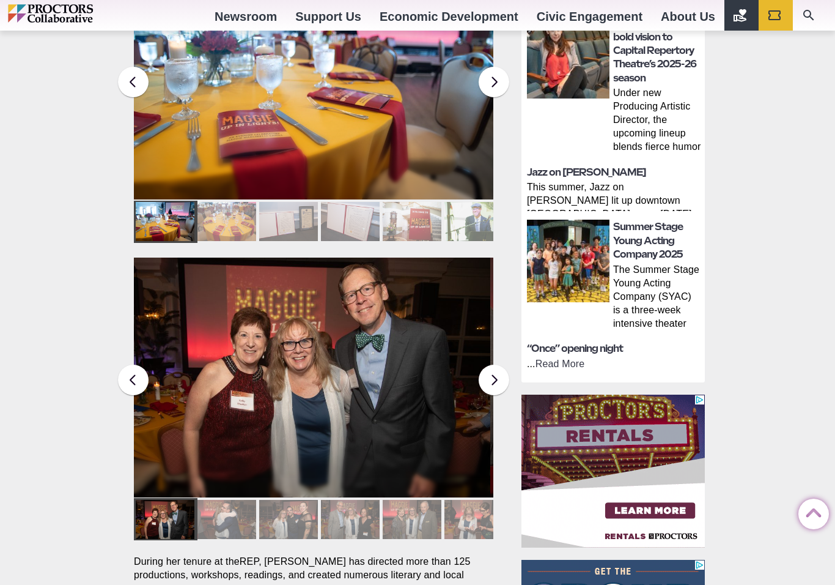
click at [157, 500] on div at bounding box center [165, 519] width 59 height 39
click at [167, 500] on div at bounding box center [165, 519] width 59 height 39
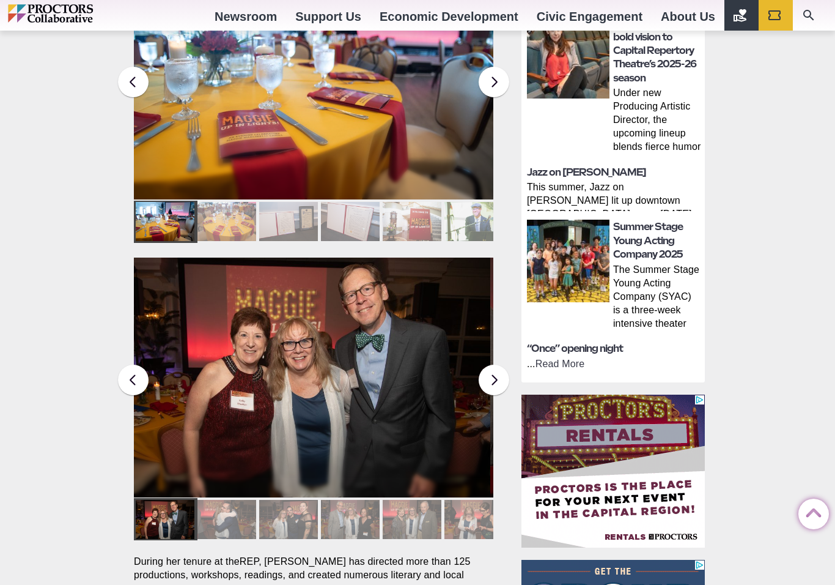
click at [225, 500] on div at bounding box center [227, 519] width 59 height 39
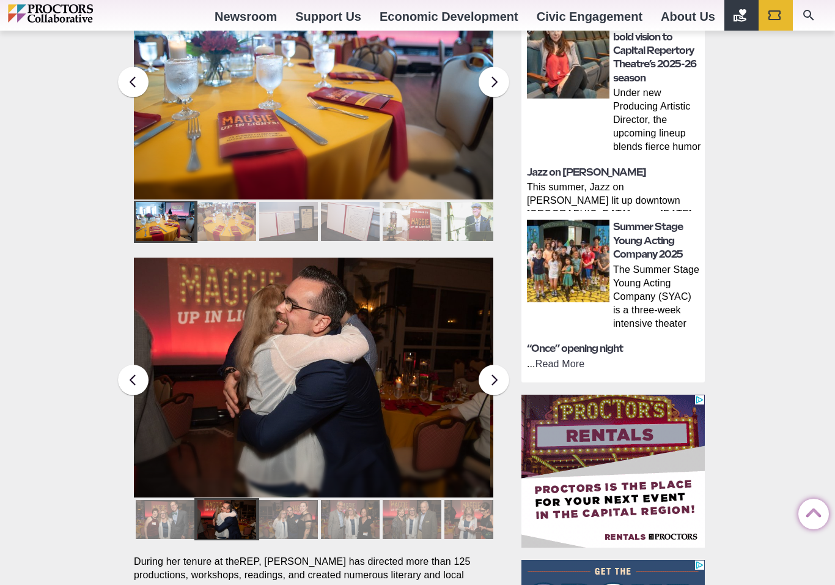
click at [163, 500] on div at bounding box center [165, 519] width 59 height 39
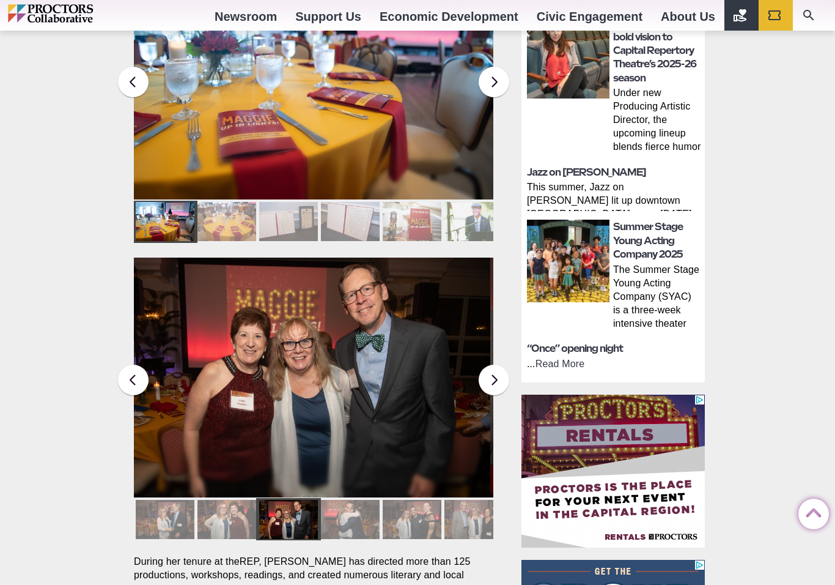
click at [231, 500] on div at bounding box center [227, 519] width 59 height 39
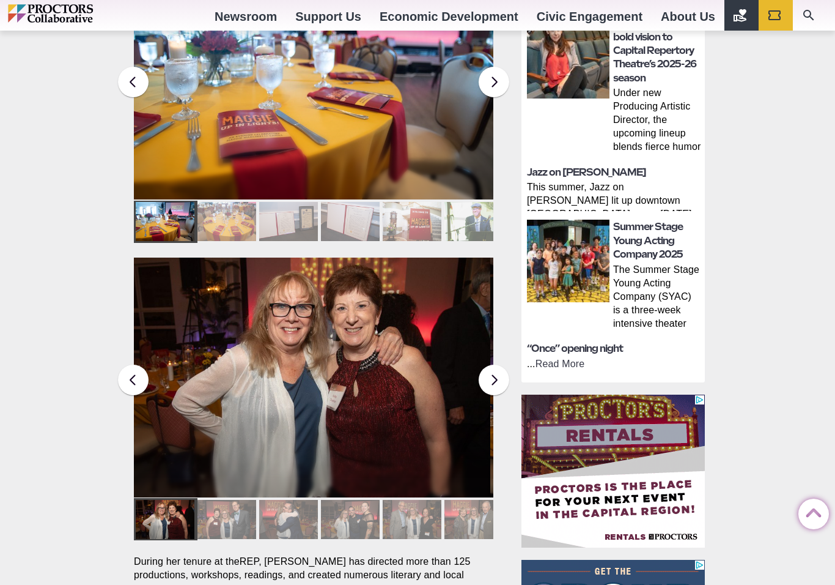
click at [292, 500] on div at bounding box center [288, 519] width 59 height 39
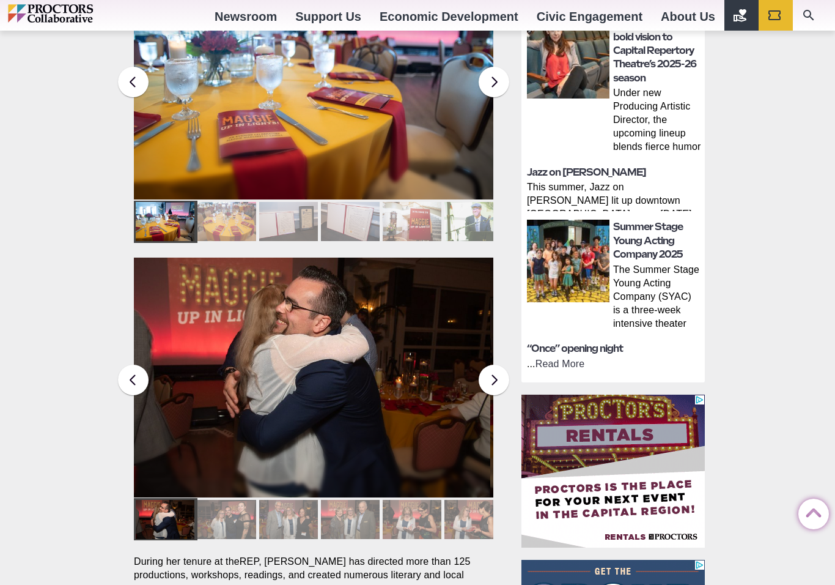
click at [227, 500] on div at bounding box center [227, 519] width 59 height 39
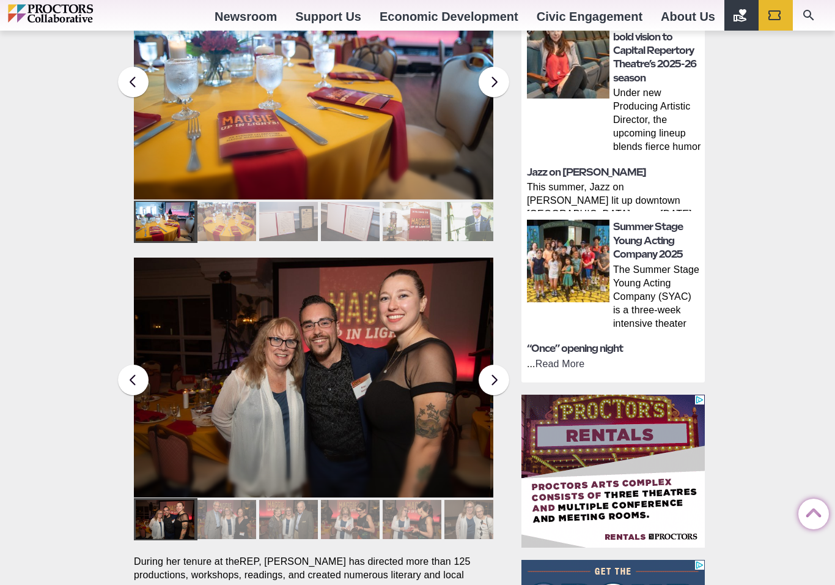
click at [228, 500] on div at bounding box center [227, 519] width 59 height 39
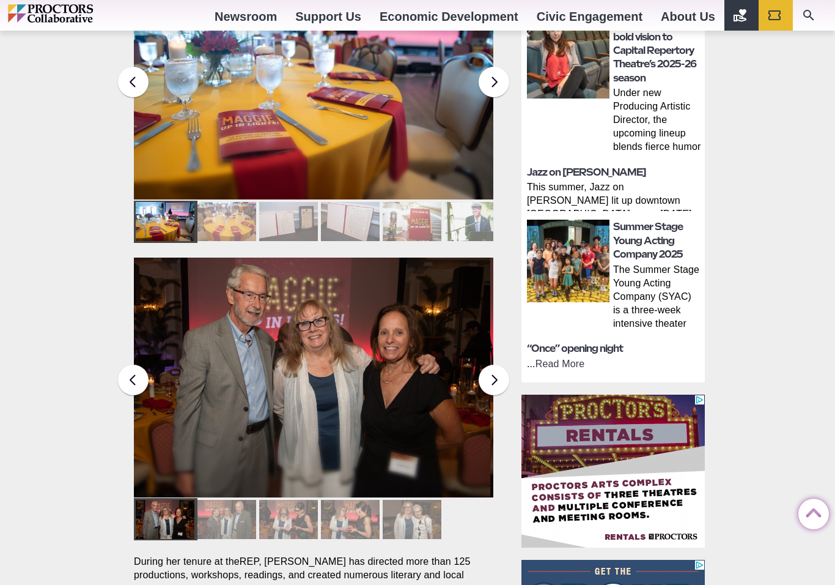
click at [227, 500] on div at bounding box center [227, 519] width 59 height 39
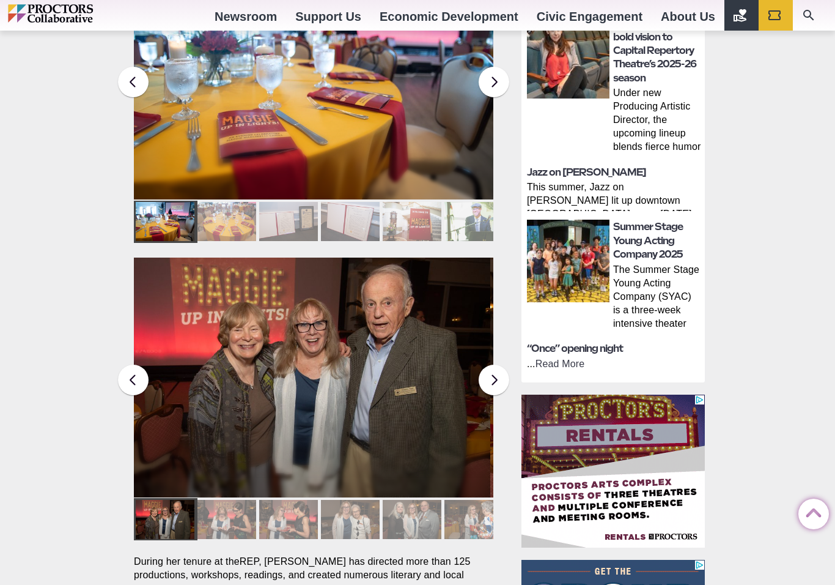
click at [229, 500] on div at bounding box center [227, 519] width 59 height 39
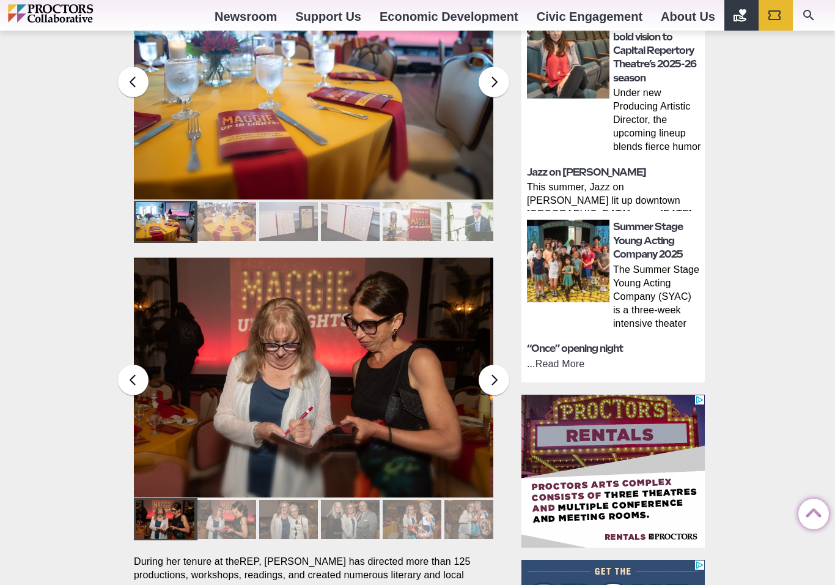
click at [223, 500] on div at bounding box center [227, 519] width 59 height 39
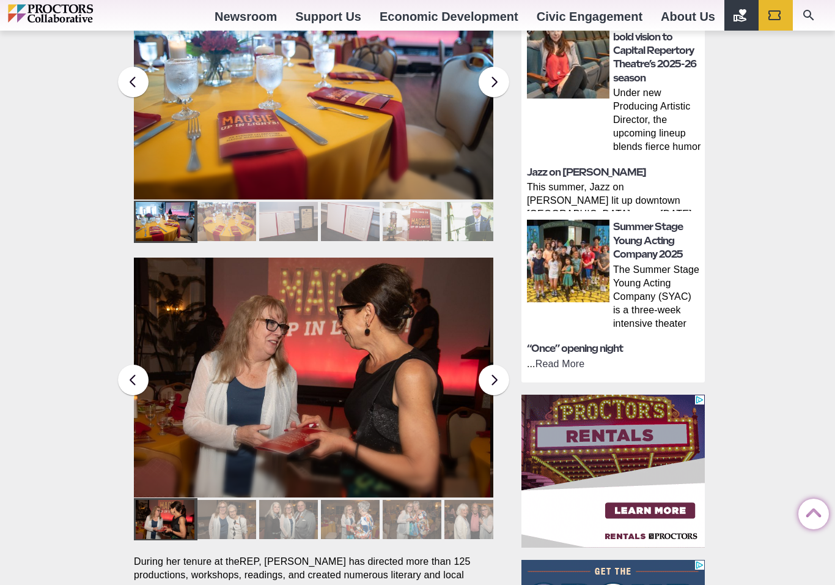
click at [221, 500] on div at bounding box center [227, 519] width 59 height 39
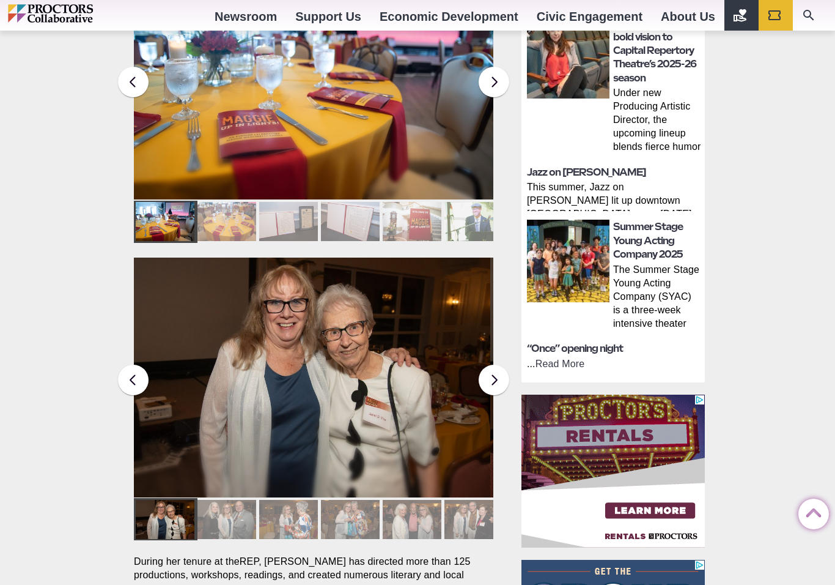
click at [222, 500] on div at bounding box center [227, 519] width 59 height 39
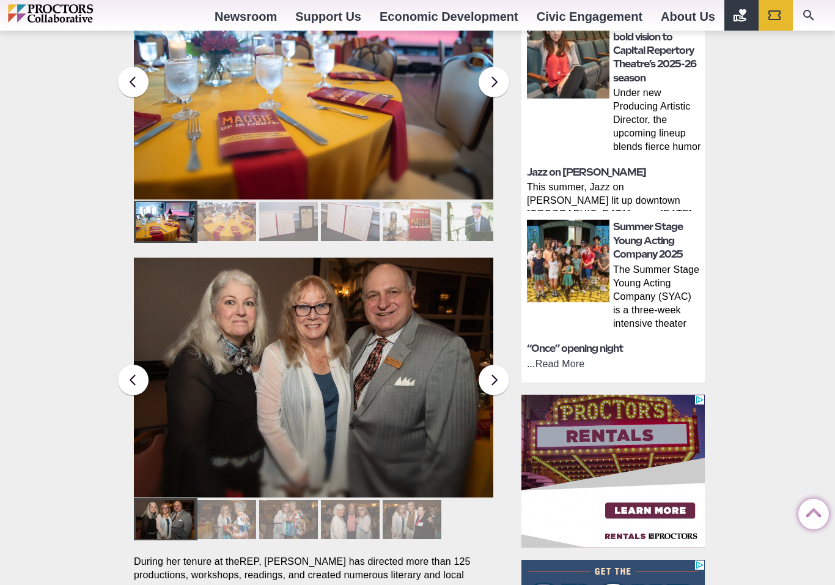
click at [222, 500] on div at bounding box center [227, 519] width 59 height 39
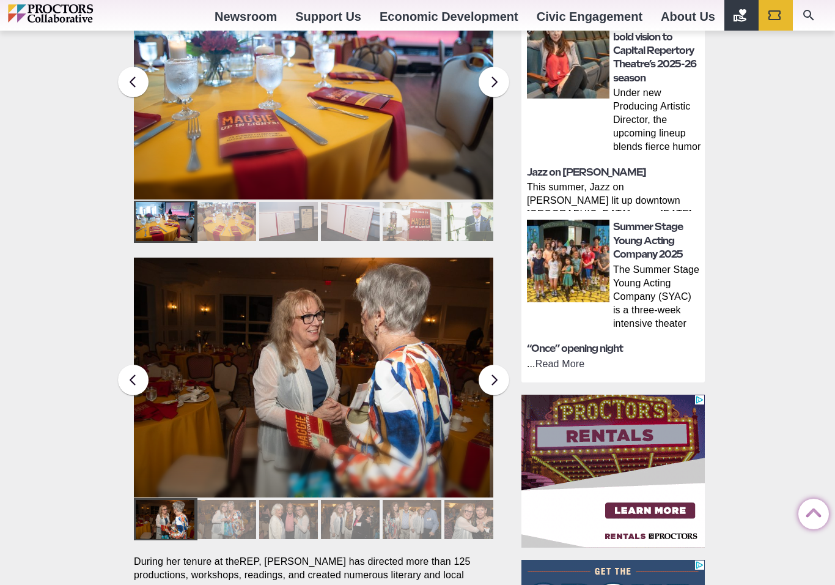
click at [223, 500] on div at bounding box center [227, 519] width 59 height 39
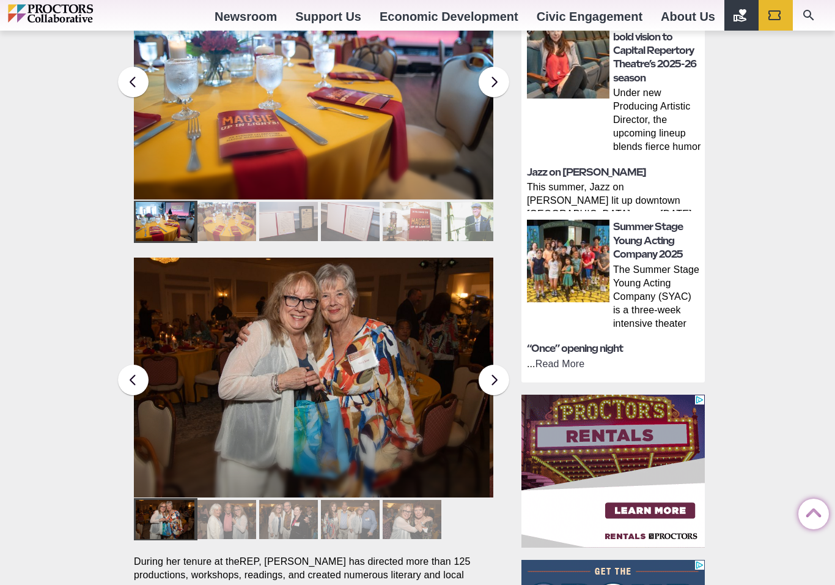
click at [228, 500] on div at bounding box center [227, 519] width 59 height 39
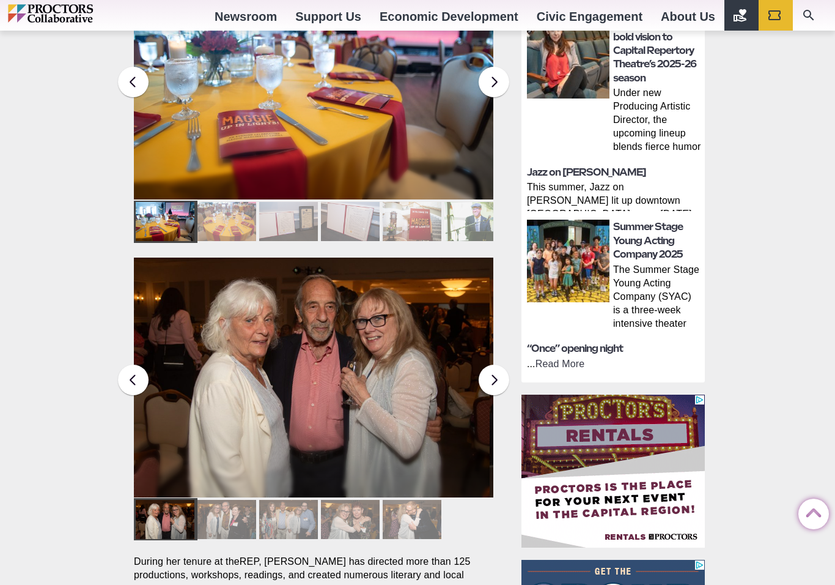
click at [227, 500] on div at bounding box center [227, 519] width 59 height 39
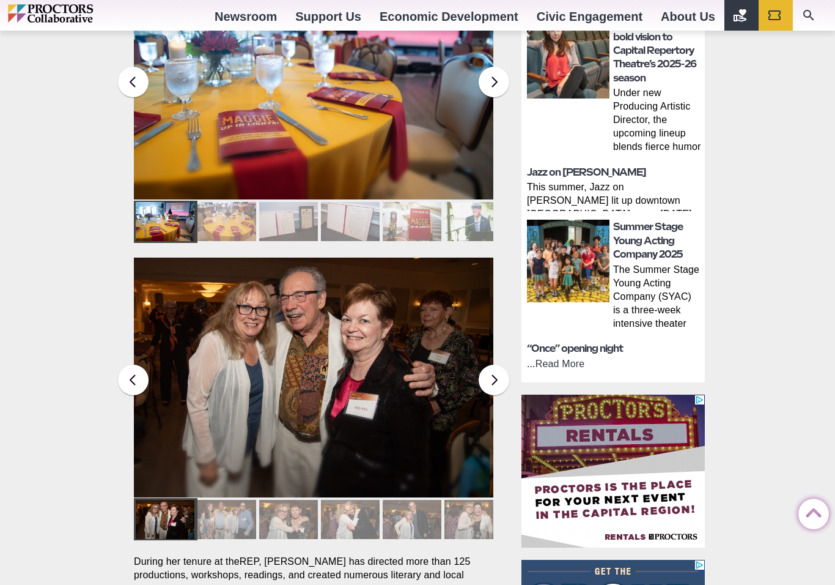
click at [227, 500] on div at bounding box center [227, 519] width 59 height 39
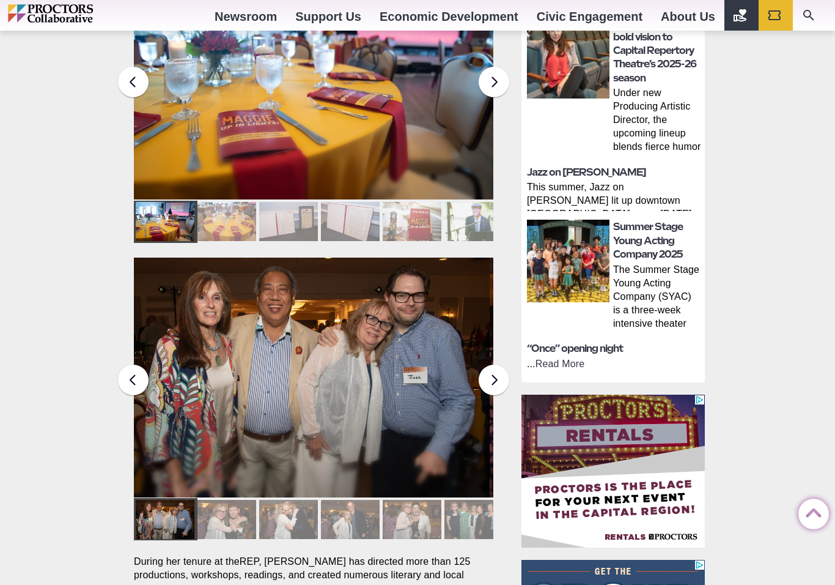
click at [228, 500] on div at bounding box center [227, 519] width 59 height 39
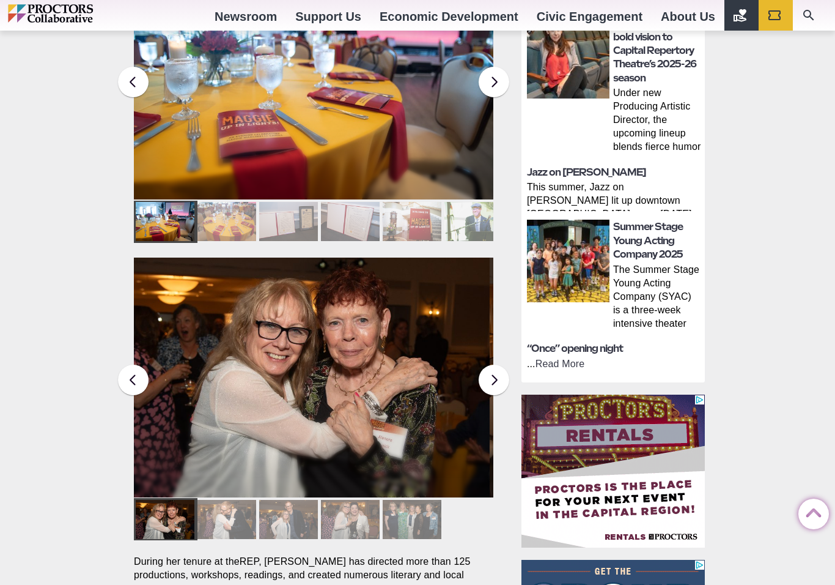
click at [227, 500] on div at bounding box center [227, 519] width 59 height 39
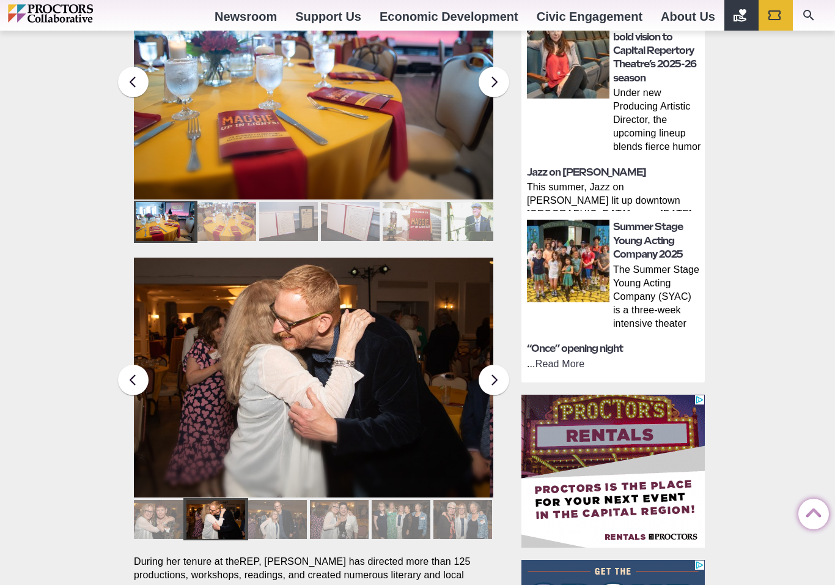
click at [265, 500] on div at bounding box center [277, 519] width 59 height 39
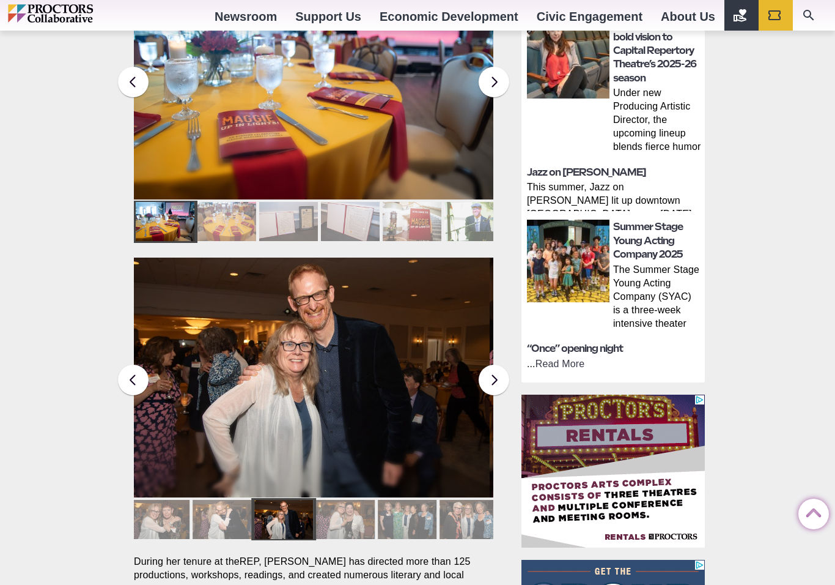
click at [323, 500] on div at bounding box center [345, 519] width 59 height 39
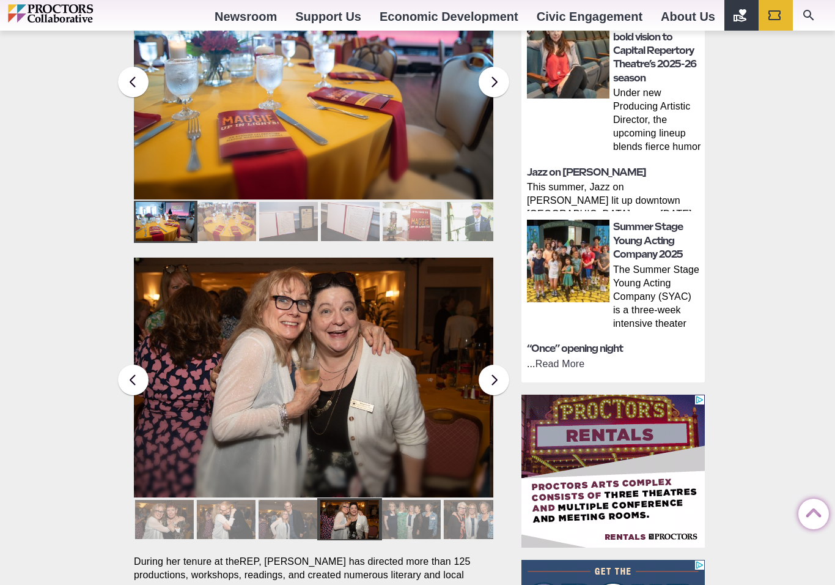
click at [408, 500] on div at bounding box center [411, 519] width 59 height 39
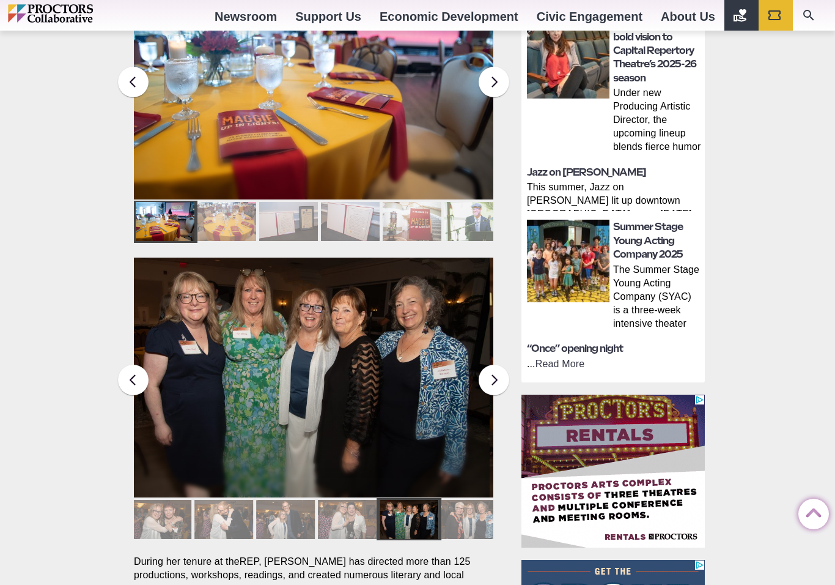
click at [457, 500] on div at bounding box center [471, 519] width 59 height 39
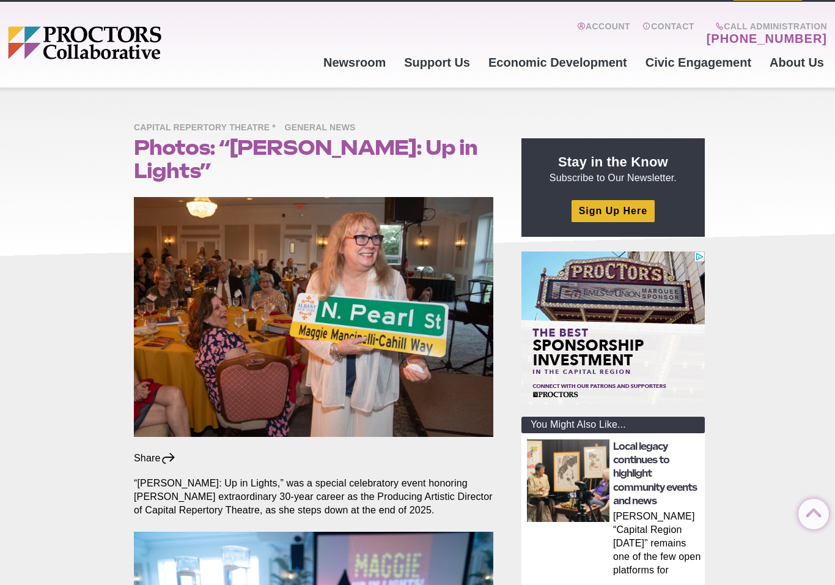
scroll to position [0, 0]
